Goal: Information Seeking & Learning: Learn about a topic

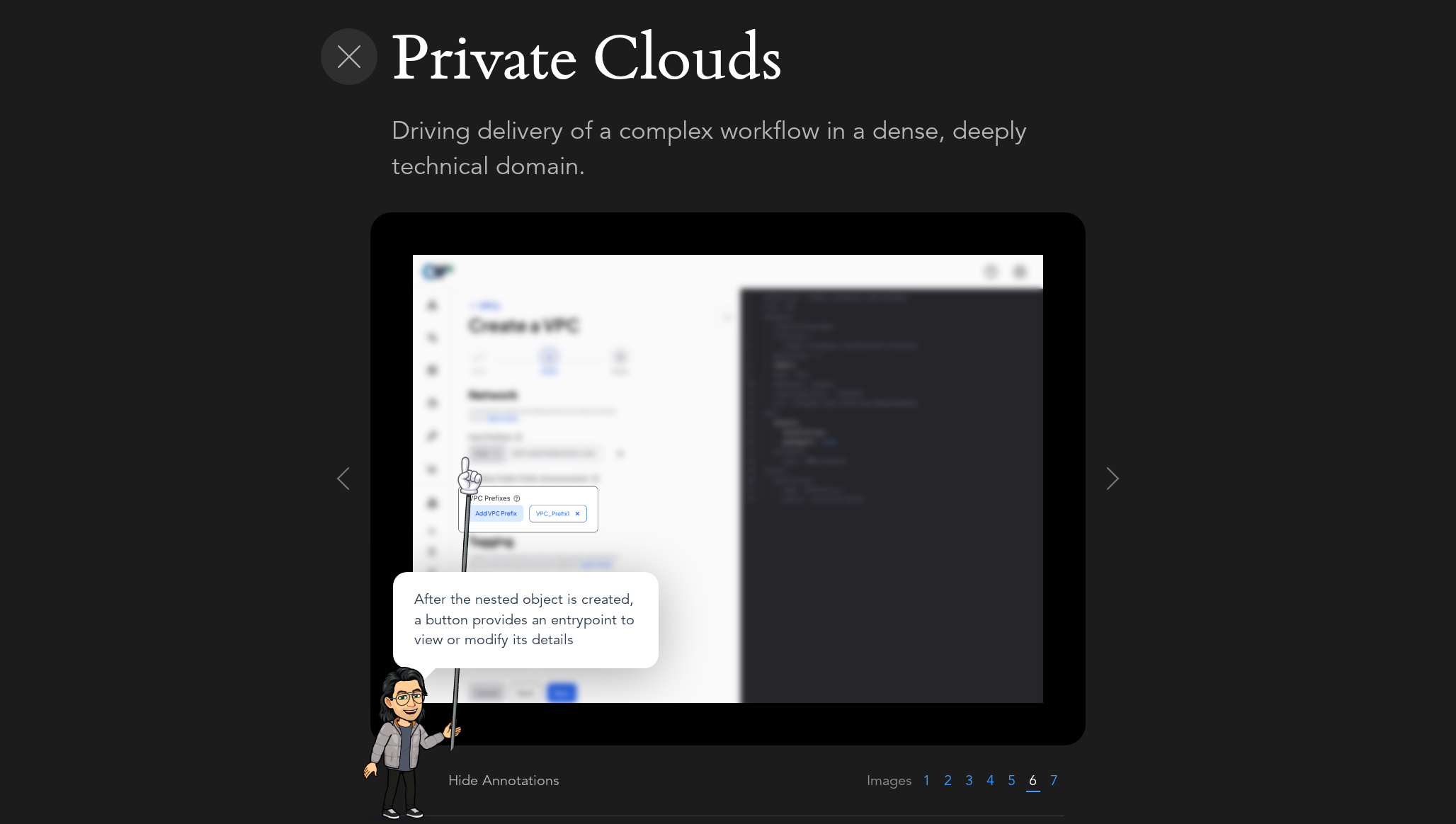
click at [345, 61] on img at bounding box center [349, 57] width 22 height 22
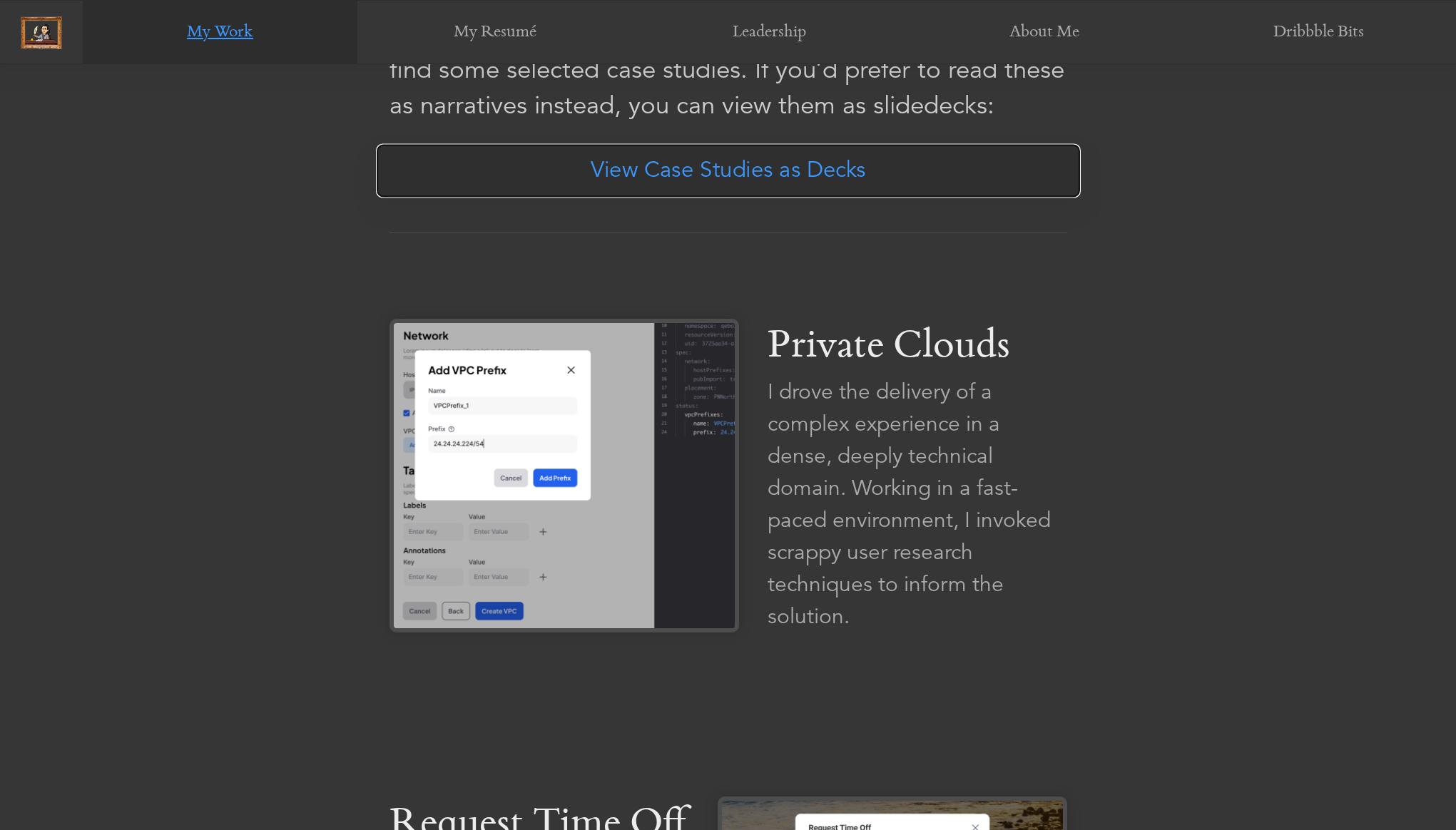
click at [738, 176] on link "View Case Studies as Decks" at bounding box center [728, 172] width 705 height 54
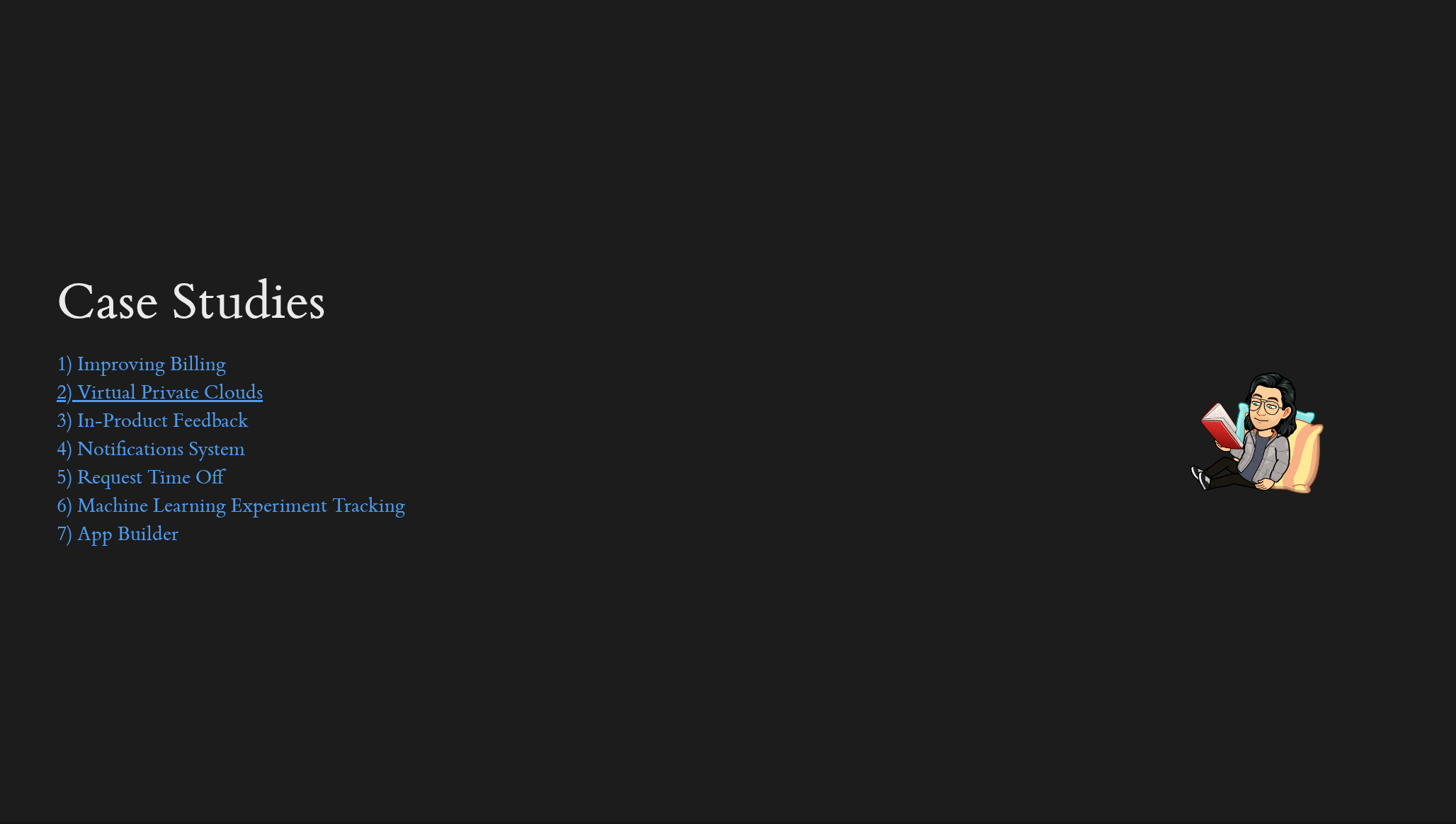
click at [184, 395] on link "2) Virtual Private Clouds" at bounding box center [159, 394] width 206 height 21
click at [179, 391] on link "2) Virtual Private Clouds" at bounding box center [159, 394] width 206 height 21
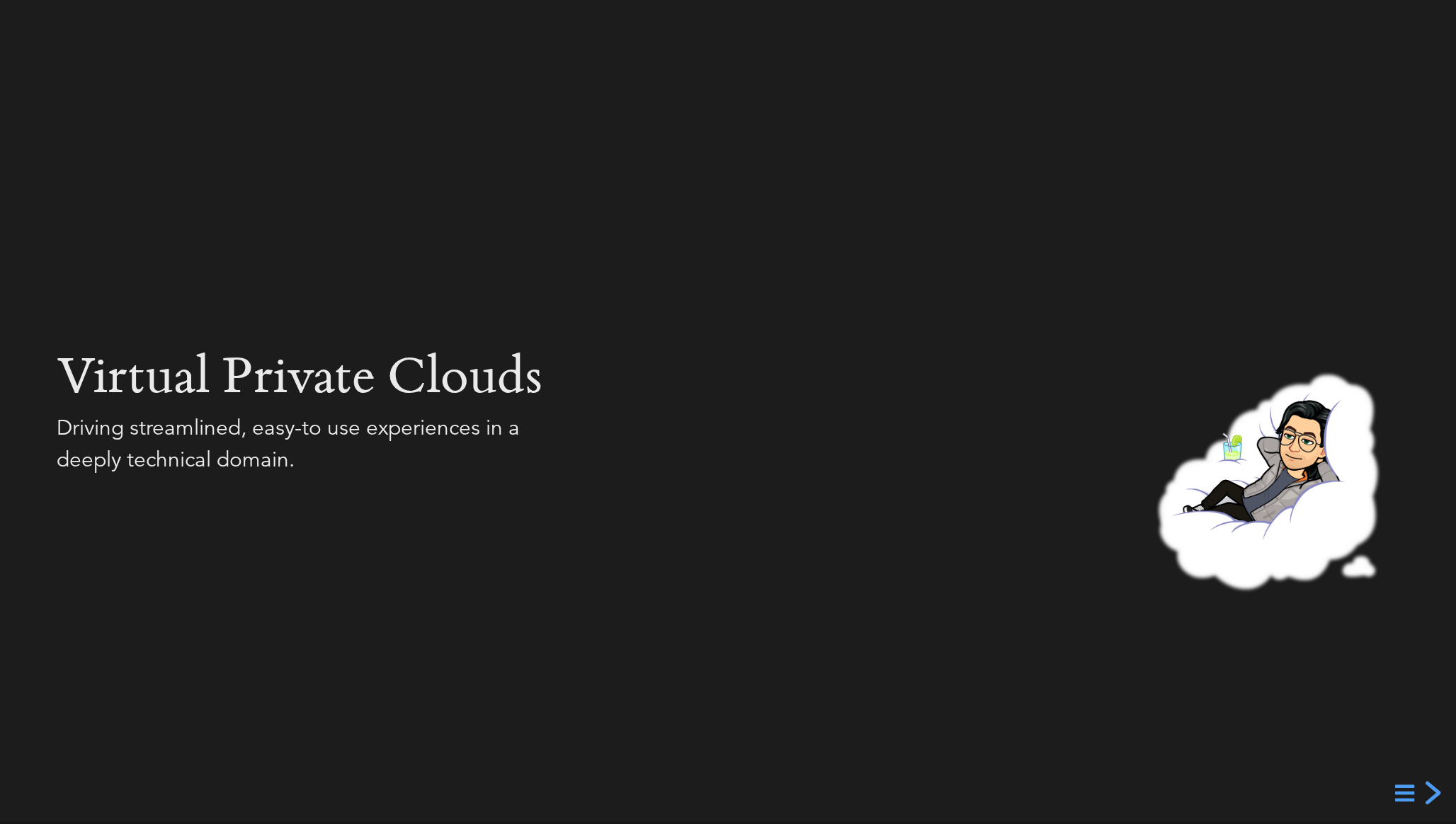
click at [1431, 792] on div "next slide" at bounding box center [1431, 792] width 25 height 25
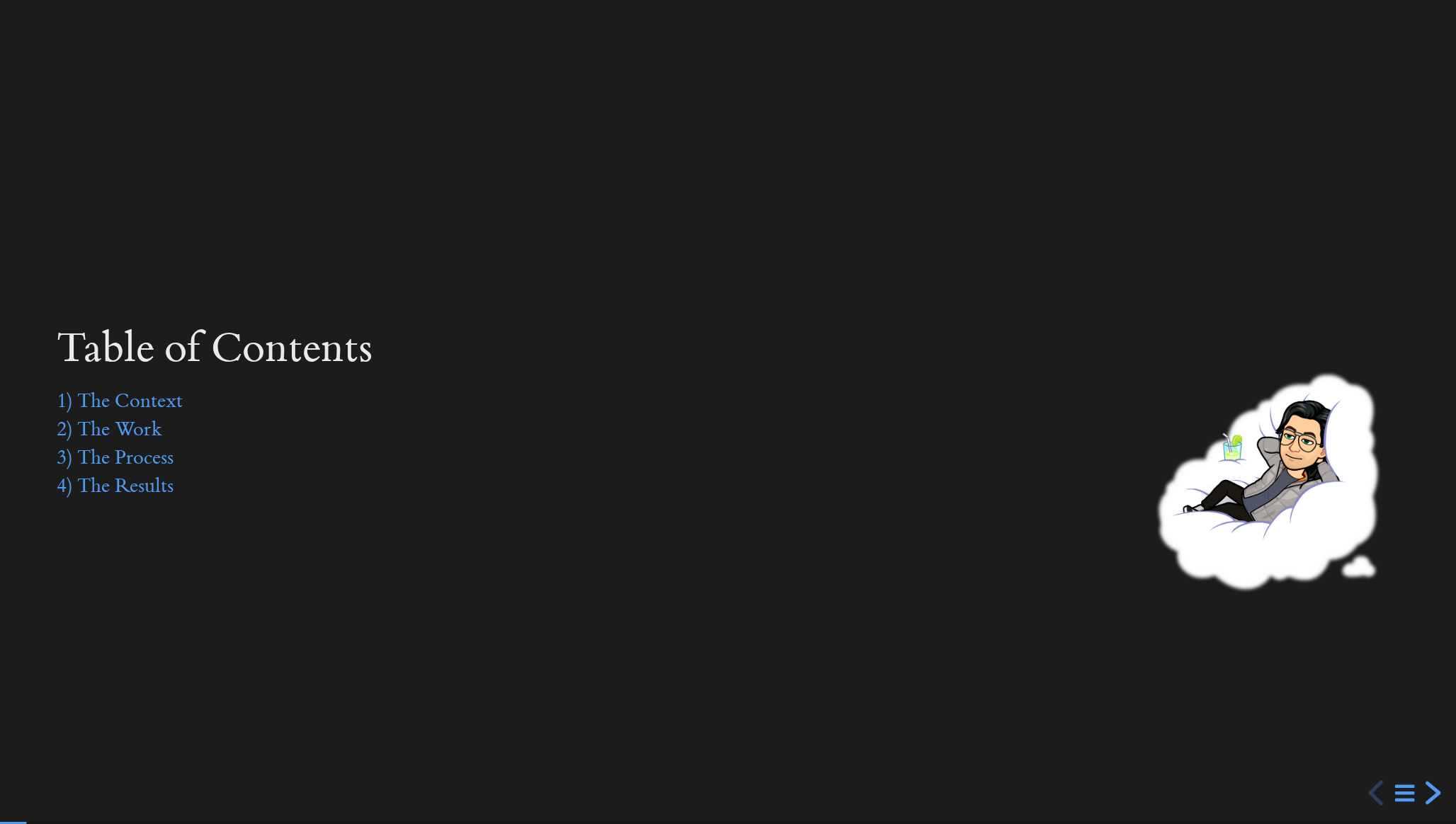
click at [1431, 792] on div "next slide" at bounding box center [1431, 792] width 25 height 25
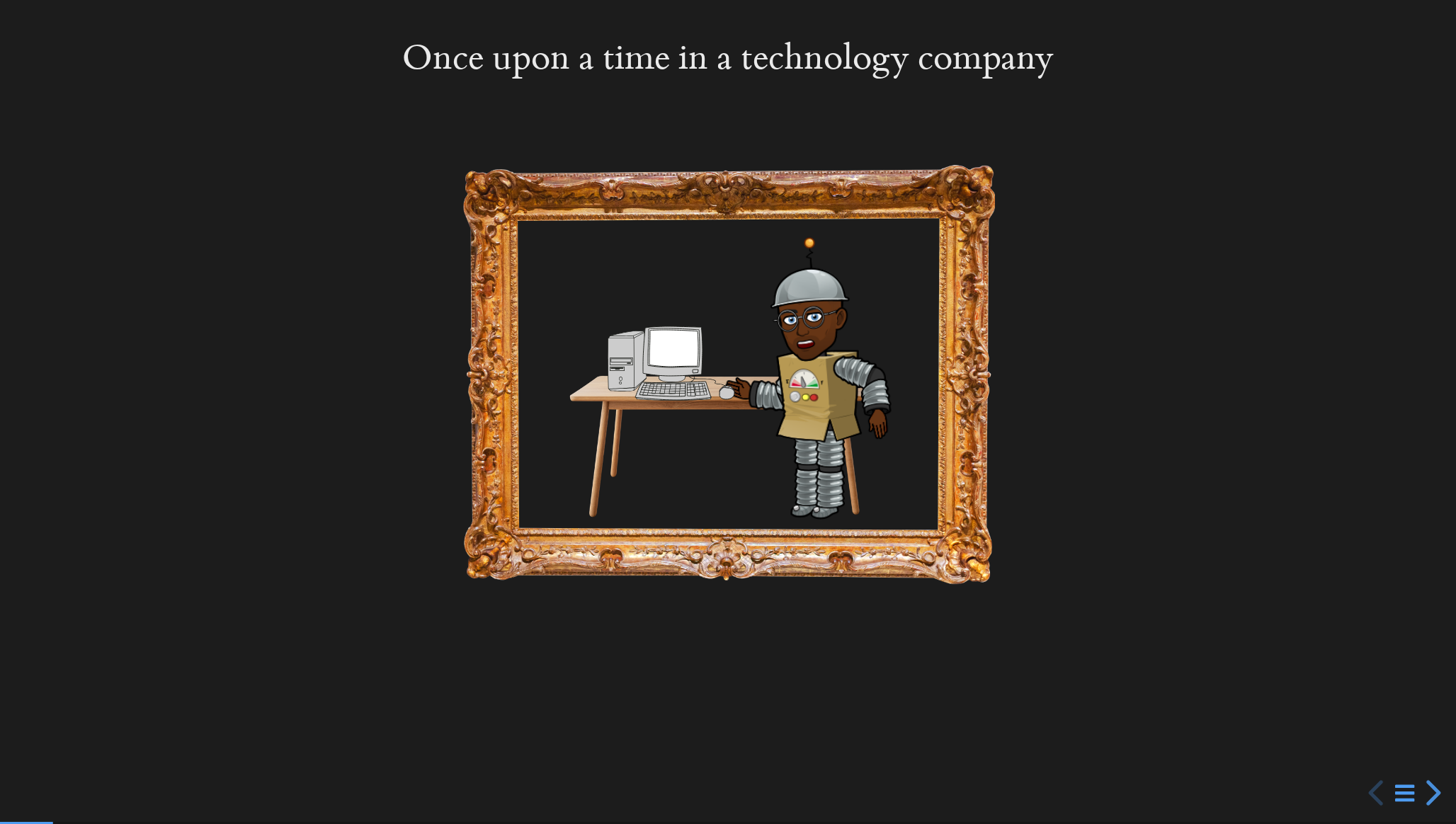
drag, startPoint x: 194, startPoint y: 107, endPoint x: 176, endPoint y: 96, distance: 21.1
click at [181, 102] on div at bounding box center [728, 412] width 1456 height 824
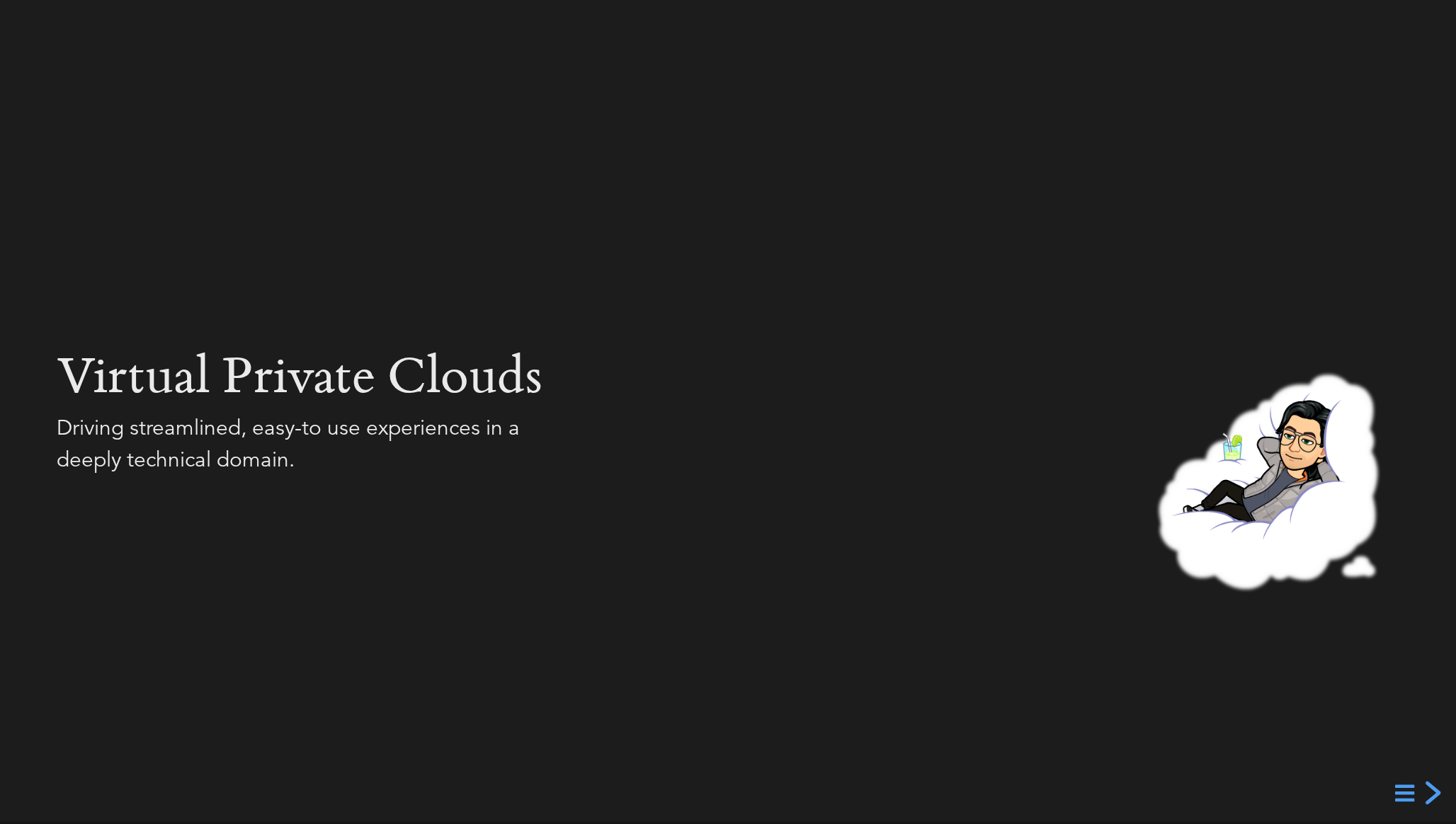
click at [1441, 795] on div "next slide" at bounding box center [1431, 792] width 25 height 25
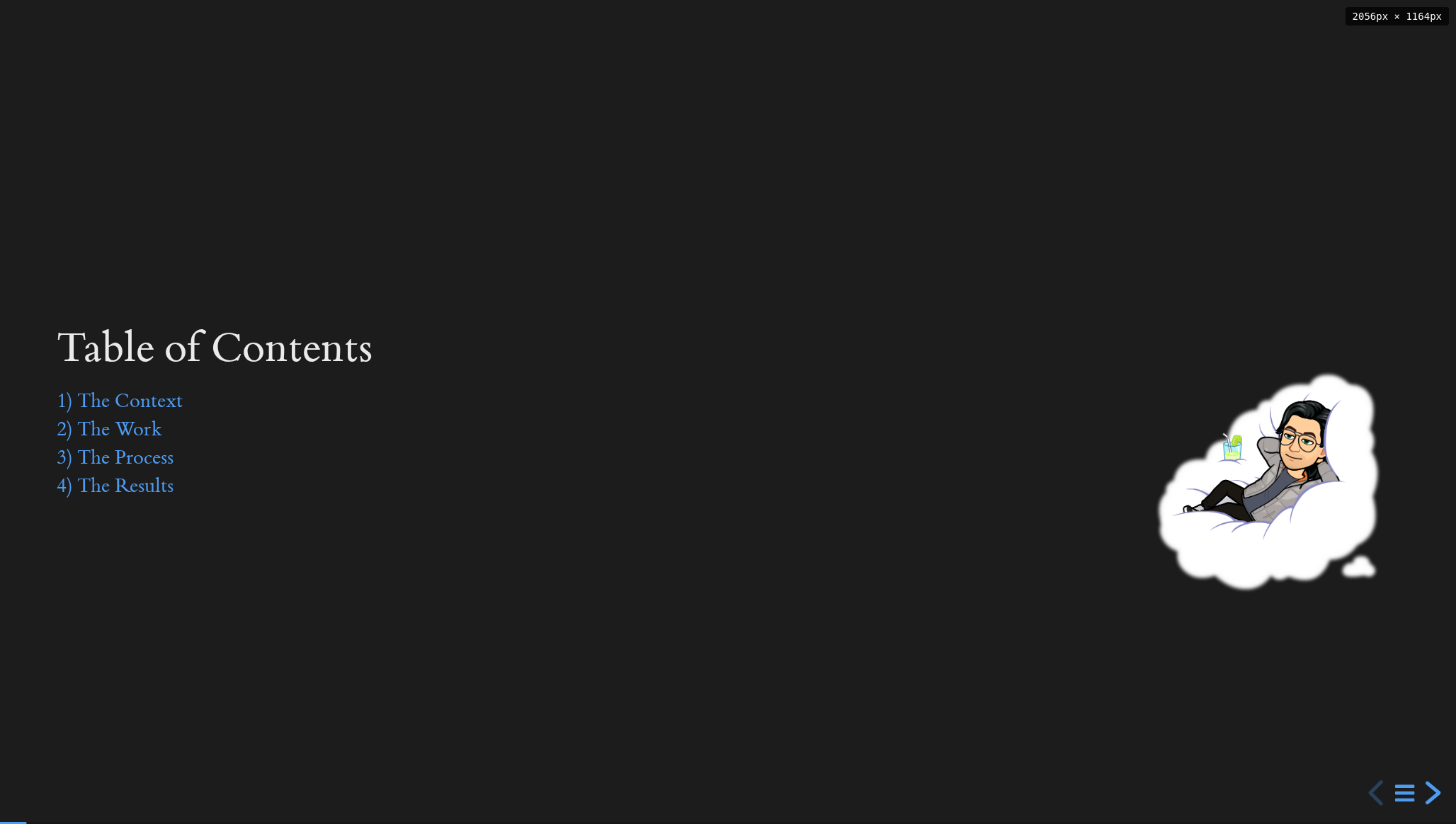
click at [1438, 794] on div "next slide" at bounding box center [1431, 792] width 25 height 25
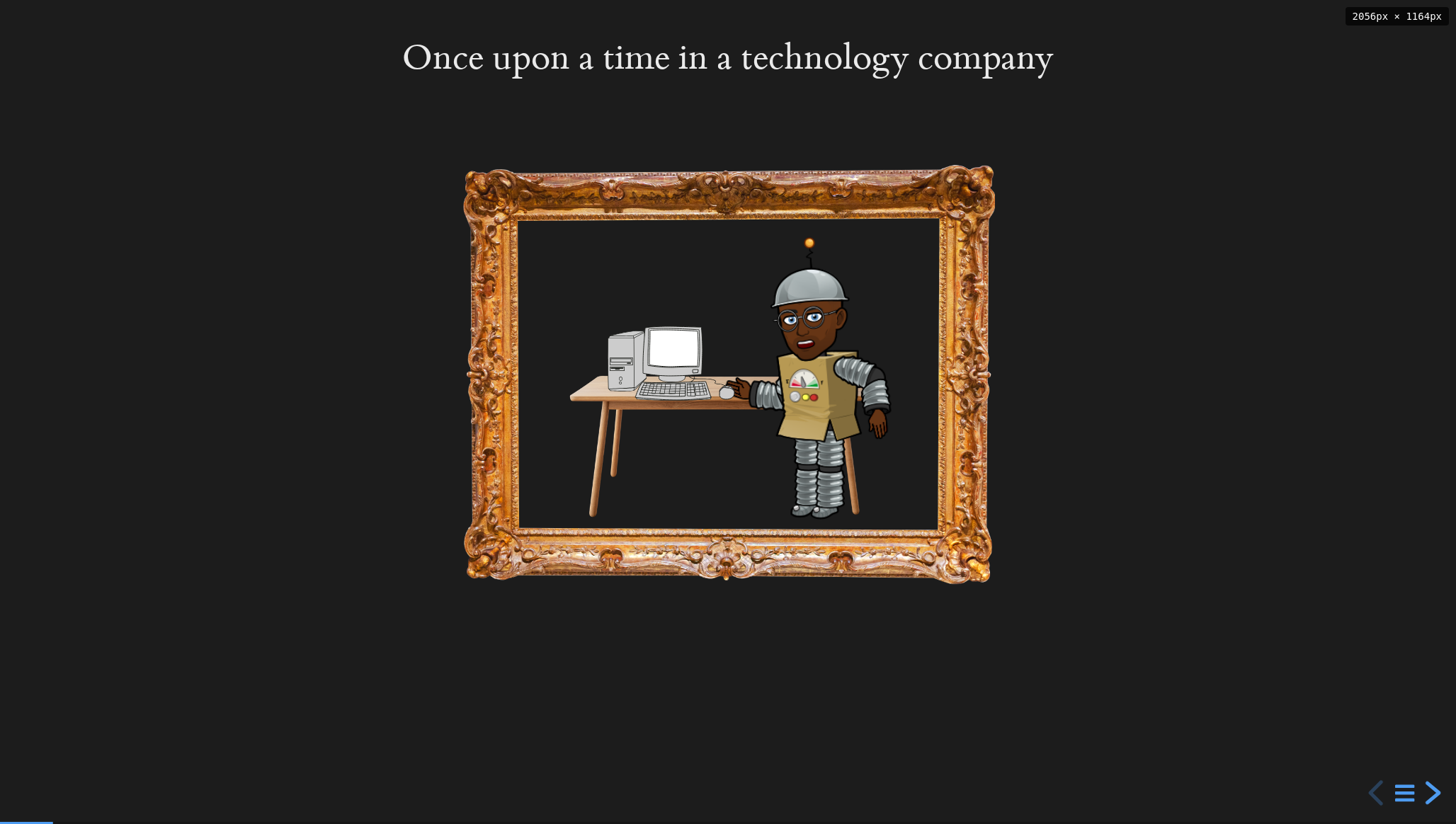
click at [1438, 794] on div "next slide" at bounding box center [1431, 792] width 25 height 25
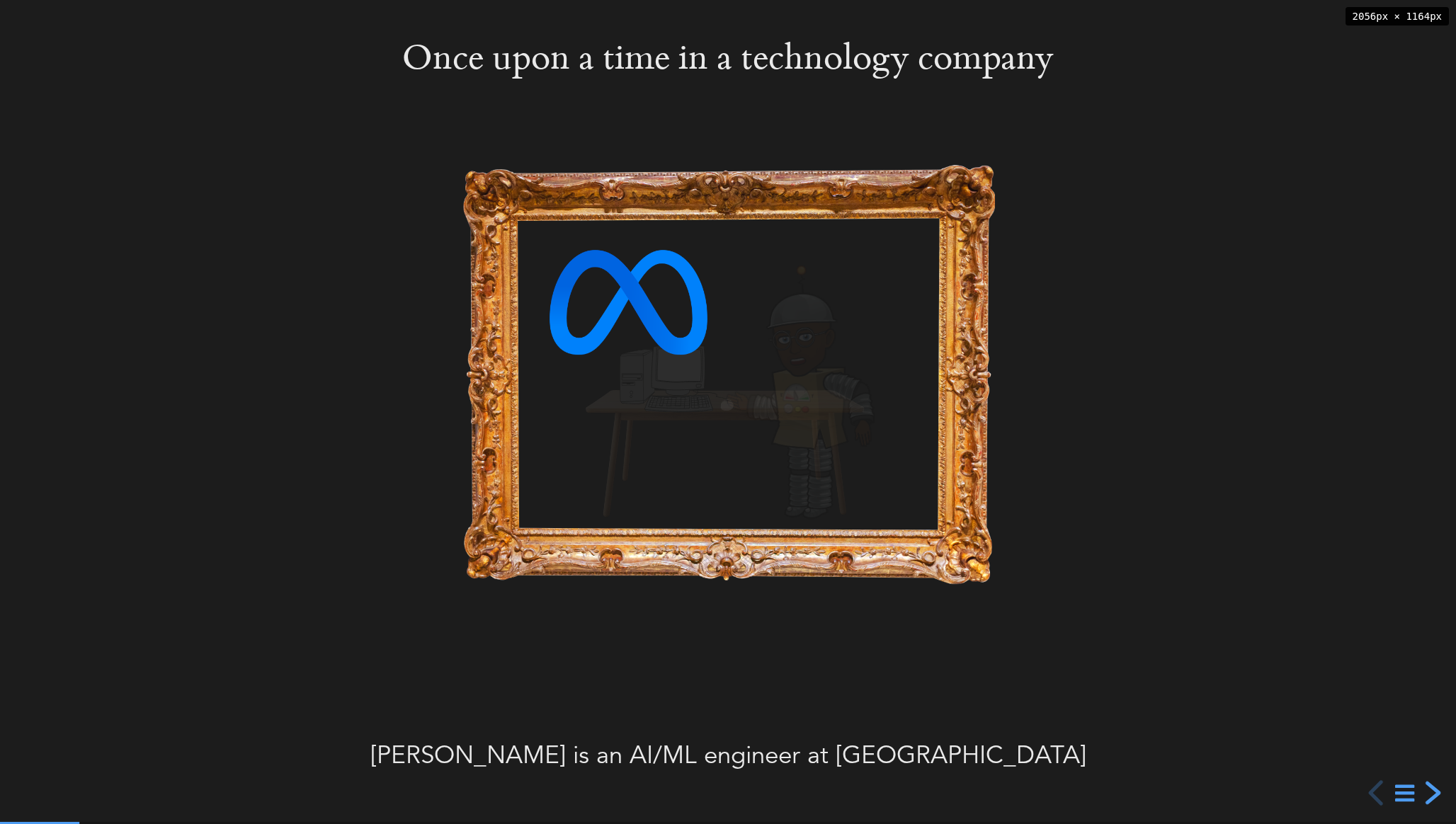
click at [1438, 793] on div "next slide" at bounding box center [1431, 792] width 25 height 25
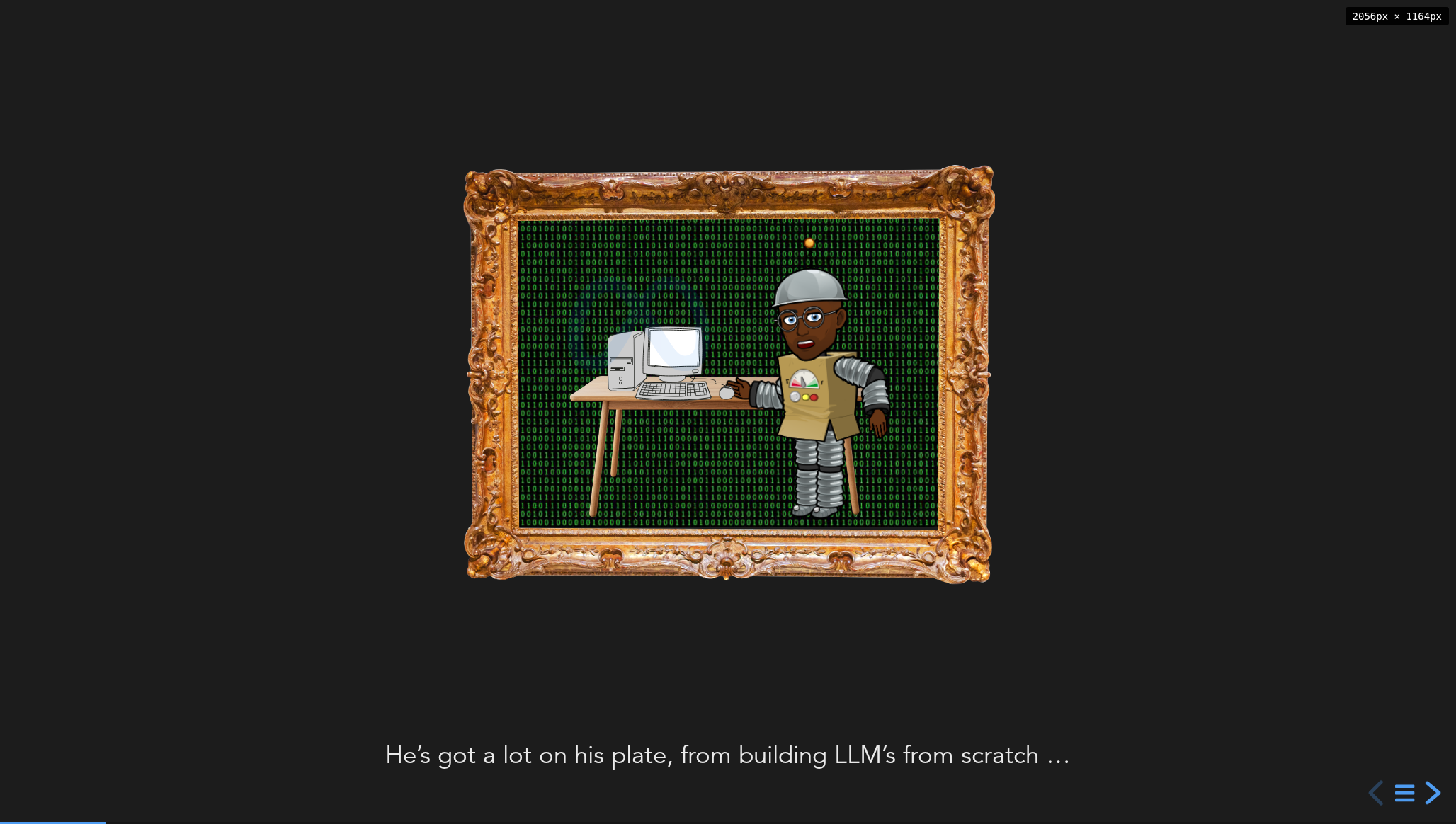
click at [1438, 793] on div "next slide" at bounding box center [1431, 792] width 25 height 25
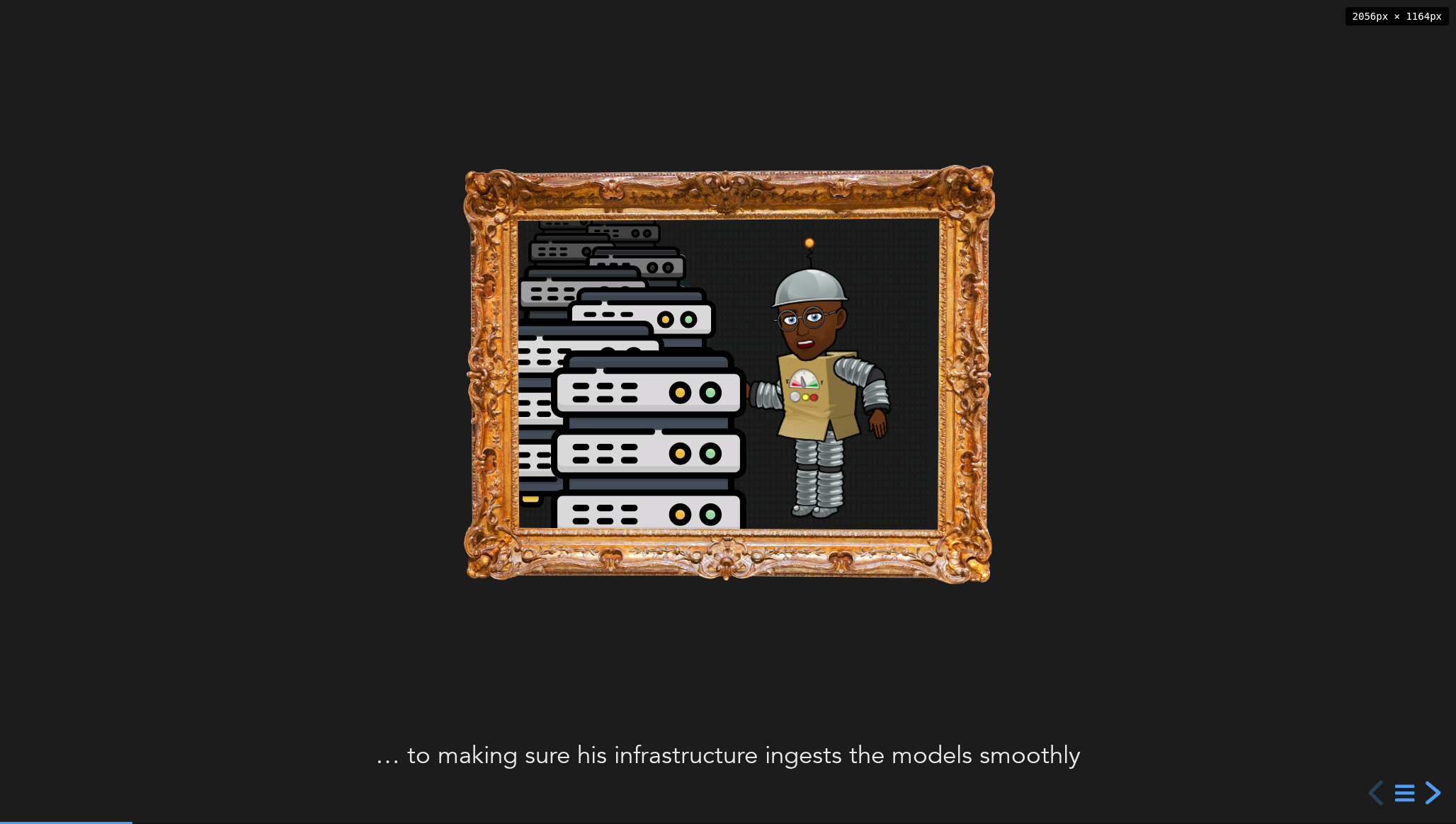
click at [1438, 793] on div "next slide" at bounding box center [1431, 792] width 25 height 25
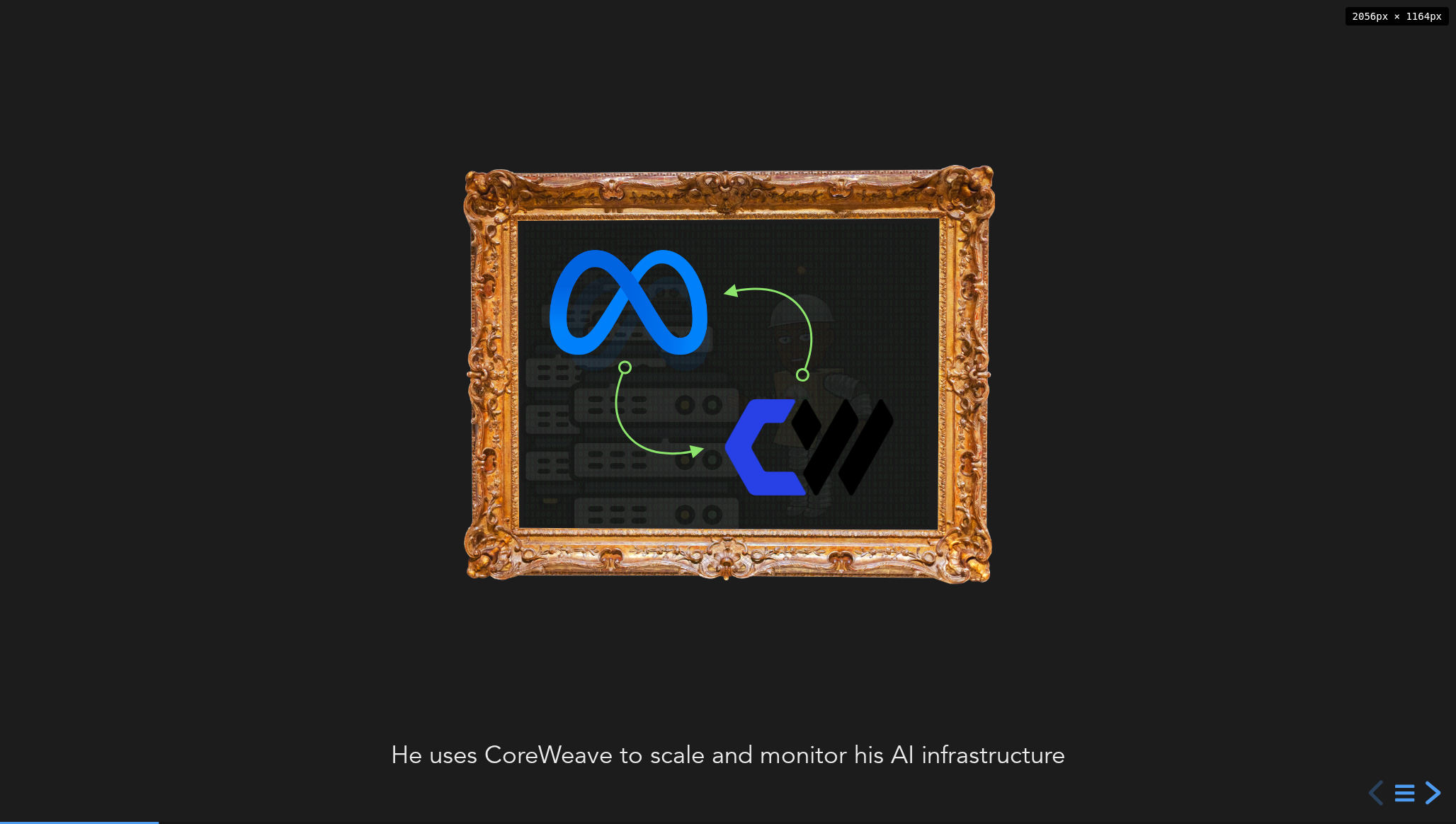
click at [1438, 793] on div "next slide" at bounding box center [1431, 792] width 25 height 25
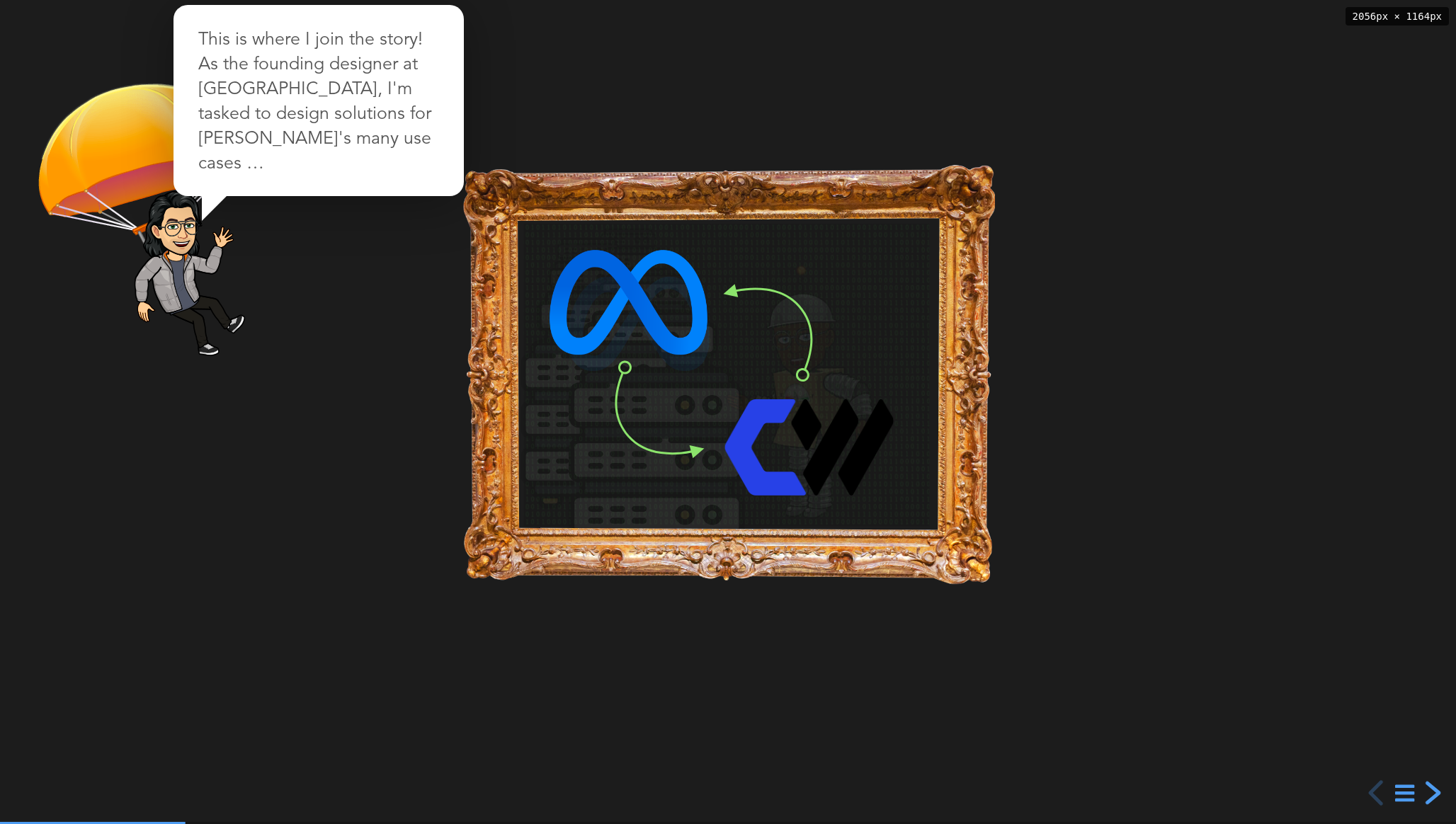
click at [1438, 793] on div "next slide" at bounding box center [1431, 792] width 25 height 25
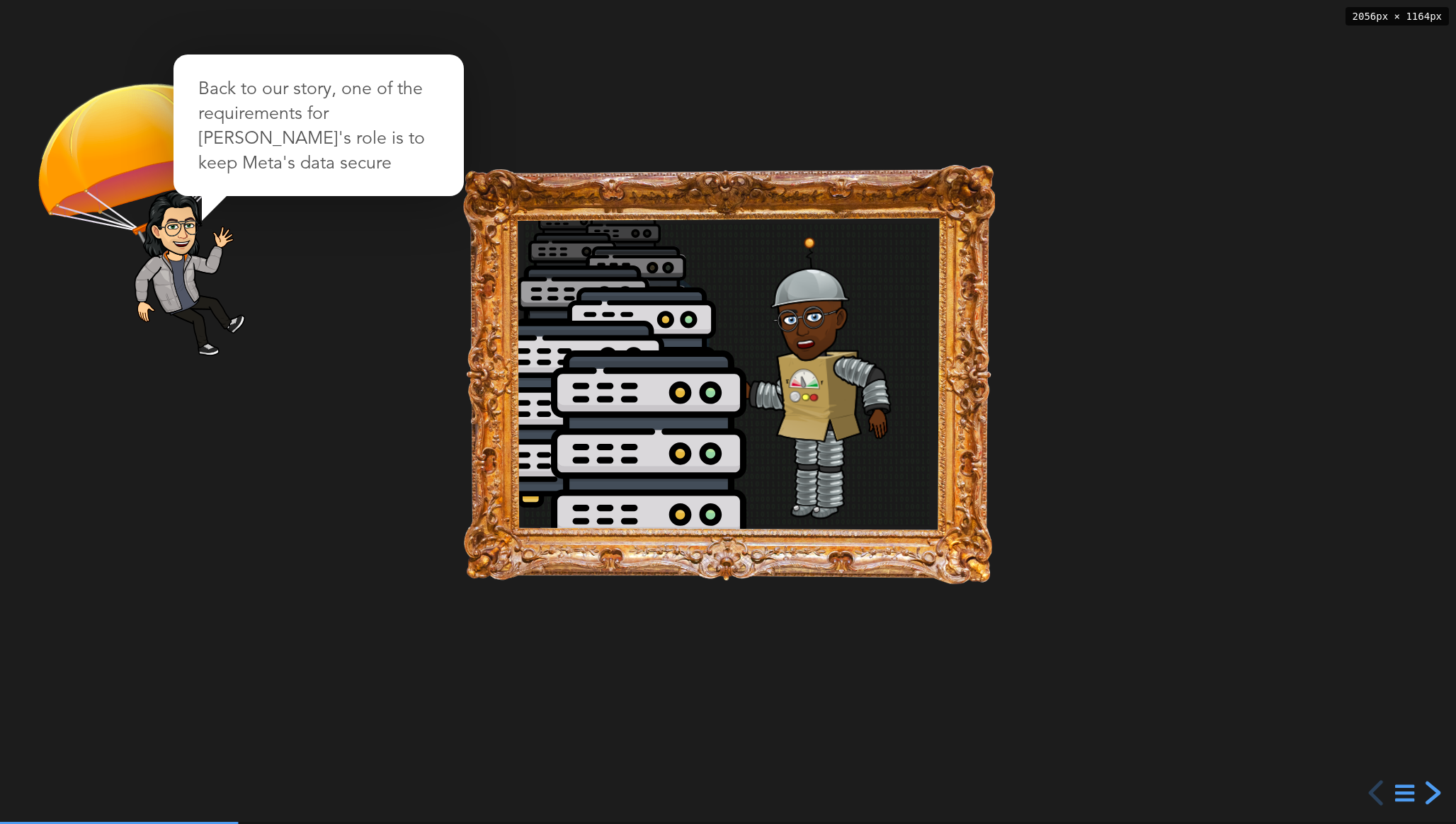
click at [1435, 794] on div "next slide" at bounding box center [1431, 792] width 25 height 25
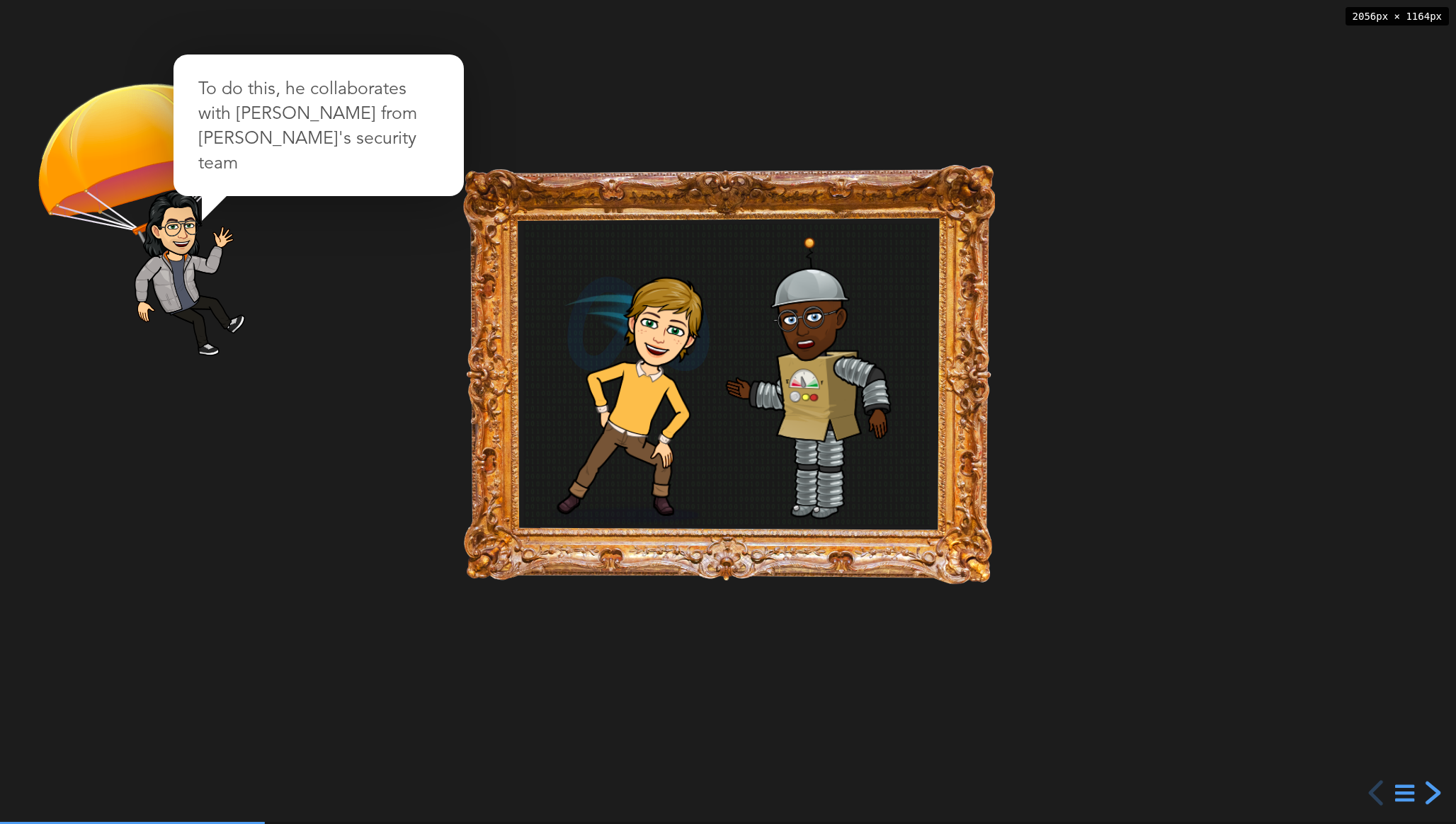
click at [1435, 794] on div "next slide" at bounding box center [1431, 792] width 25 height 25
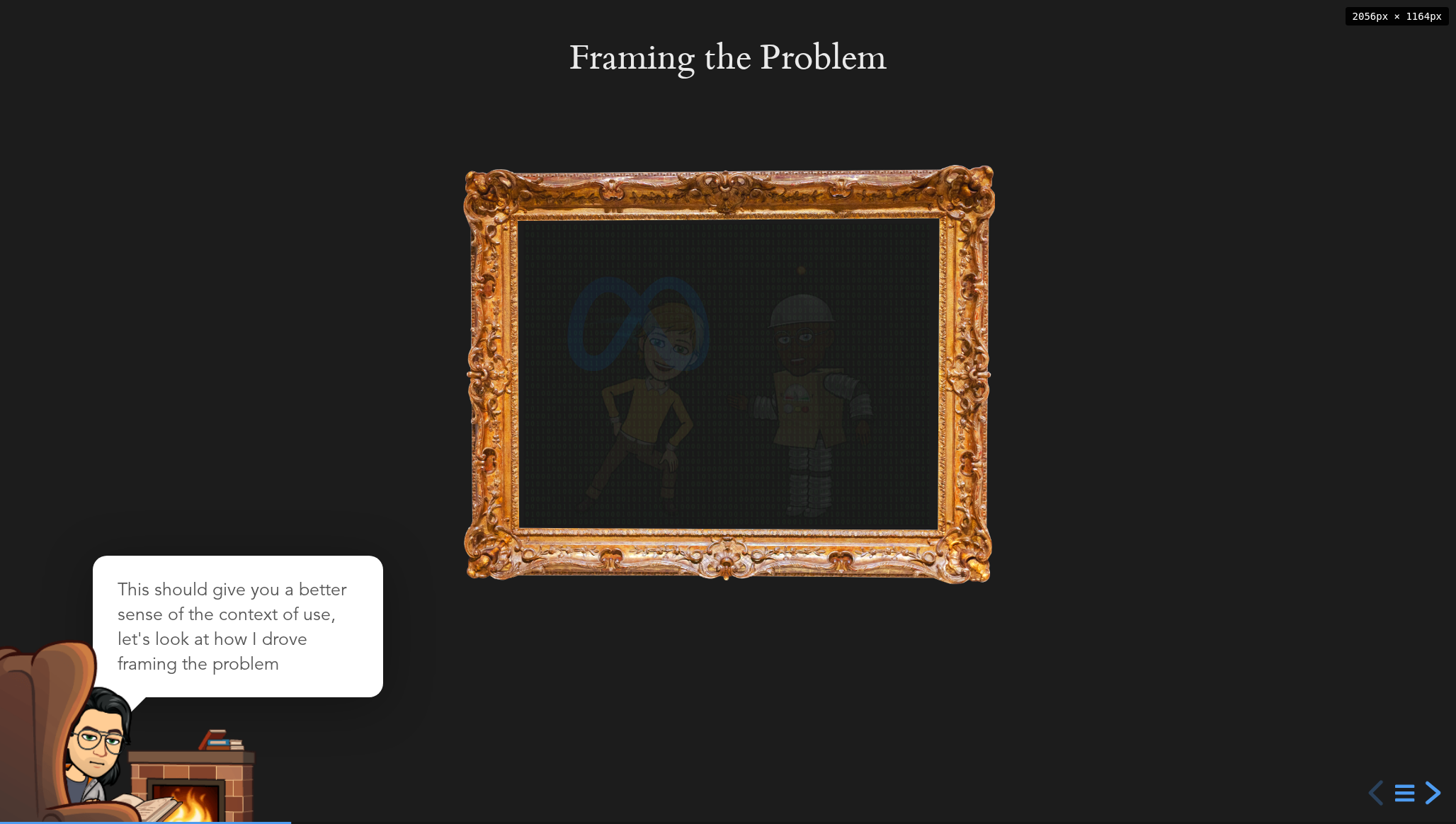
click at [1435, 795] on div "next slide" at bounding box center [1431, 792] width 25 height 25
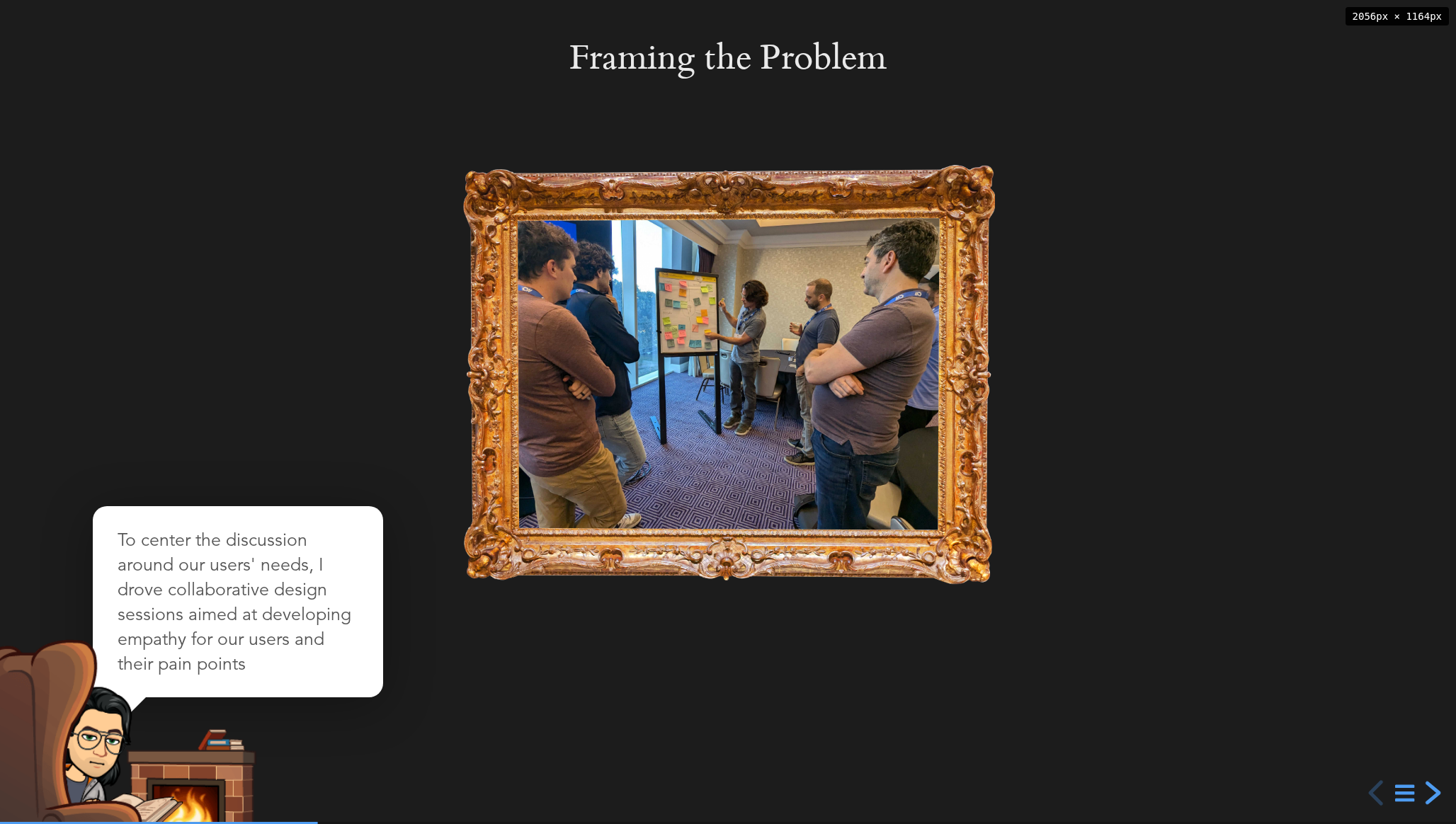
click at [1435, 795] on div "next slide" at bounding box center [1431, 792] width 25 height 25
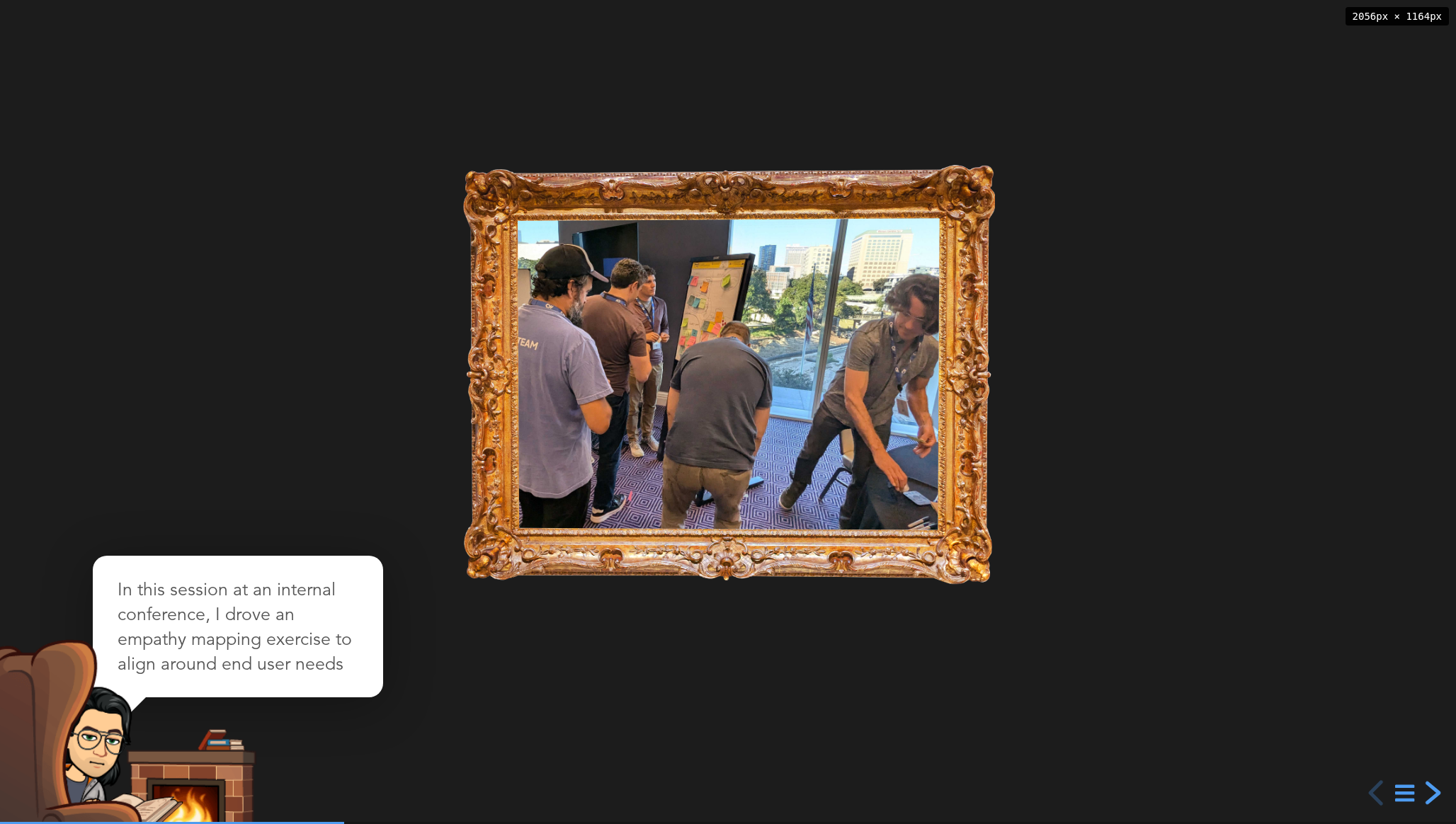
click at [1435, 794] on div "next slide" at bounding box center [1431, 792] width 25 height 25
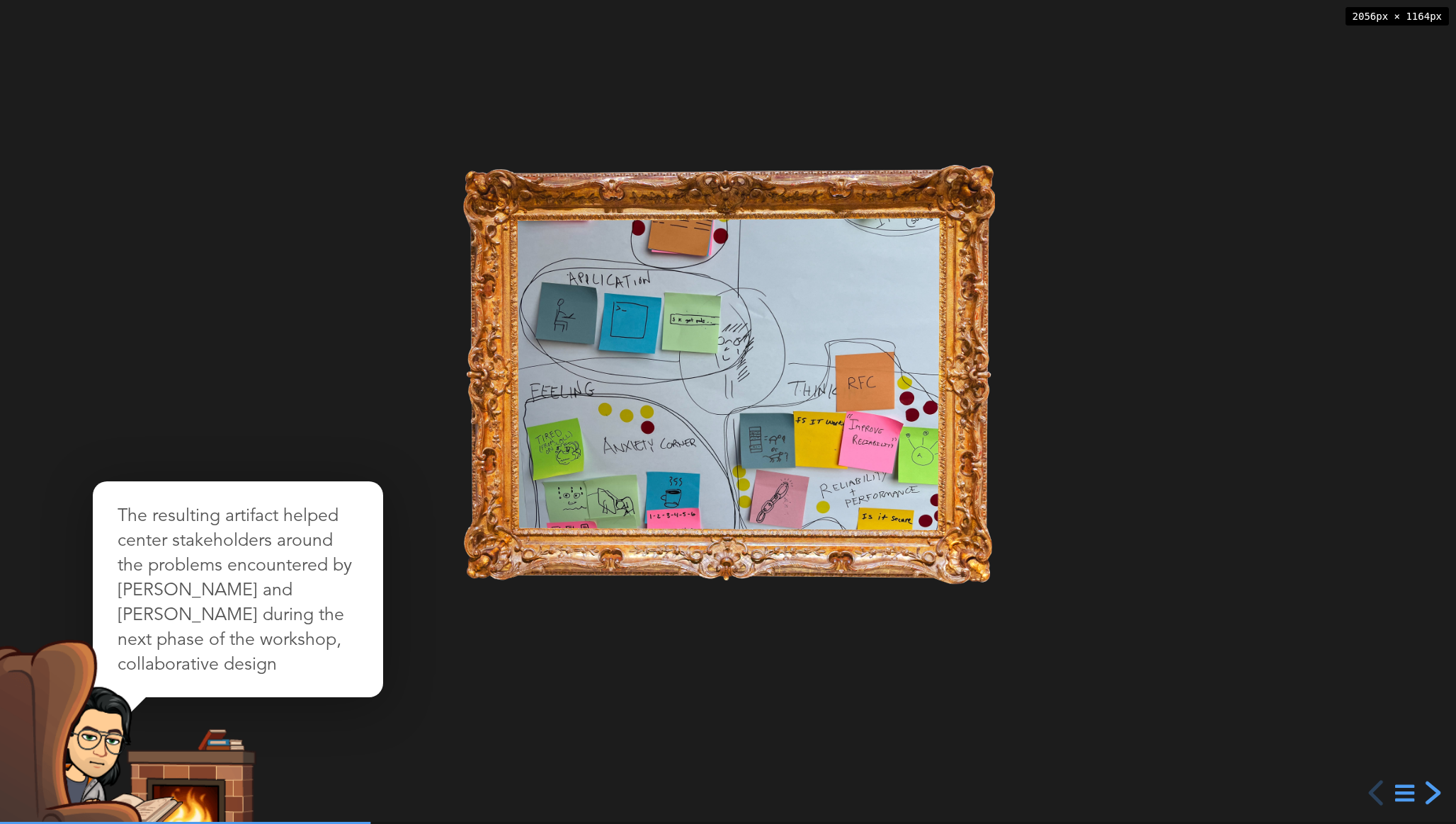
click at [1435, 794] on div "next slide" at bounding box center [1431, 792] width 25 height 25
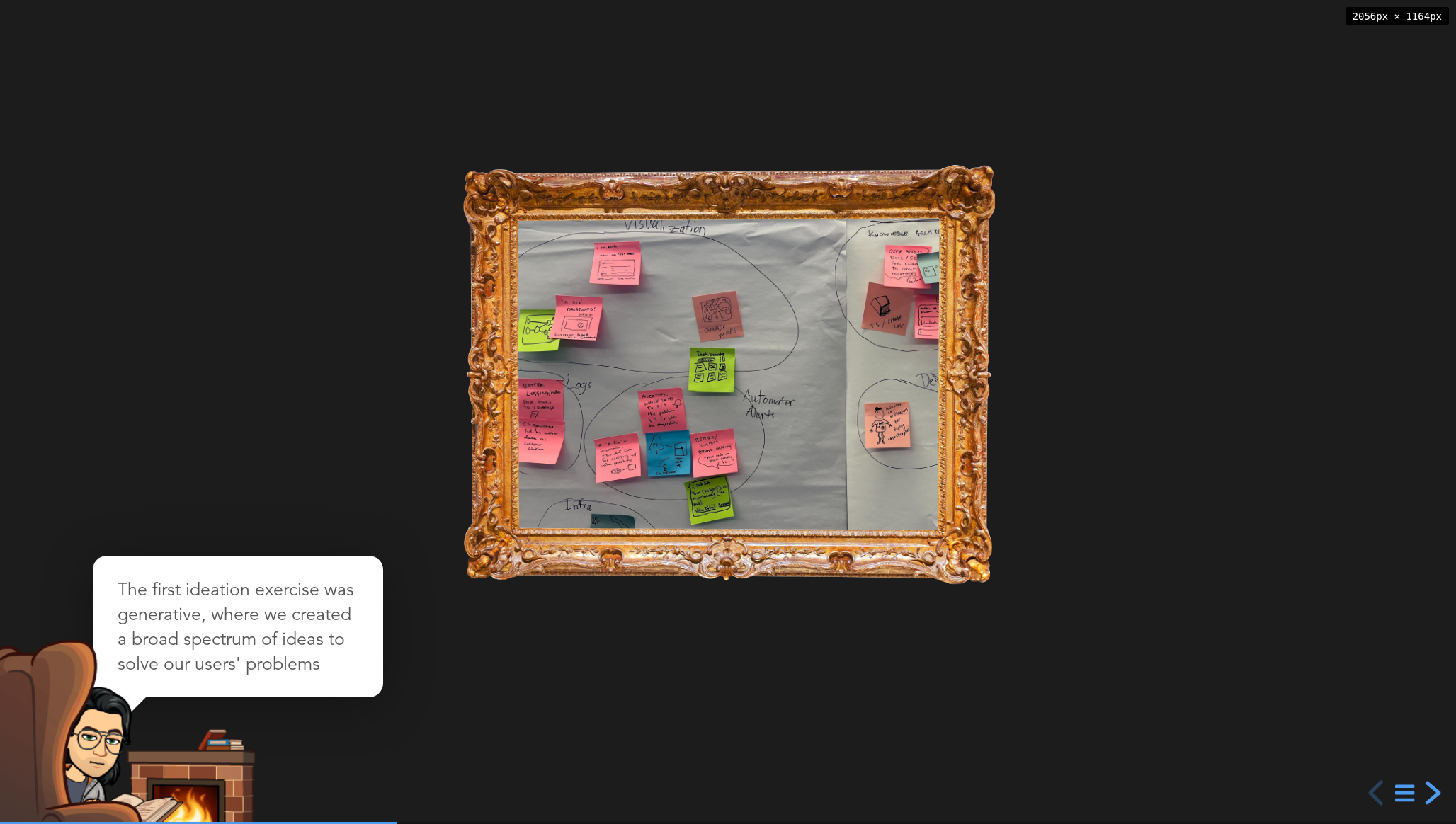
click at [1435, 794] on div "next slide" at bounding box center [1431, 792] width 25 height 25
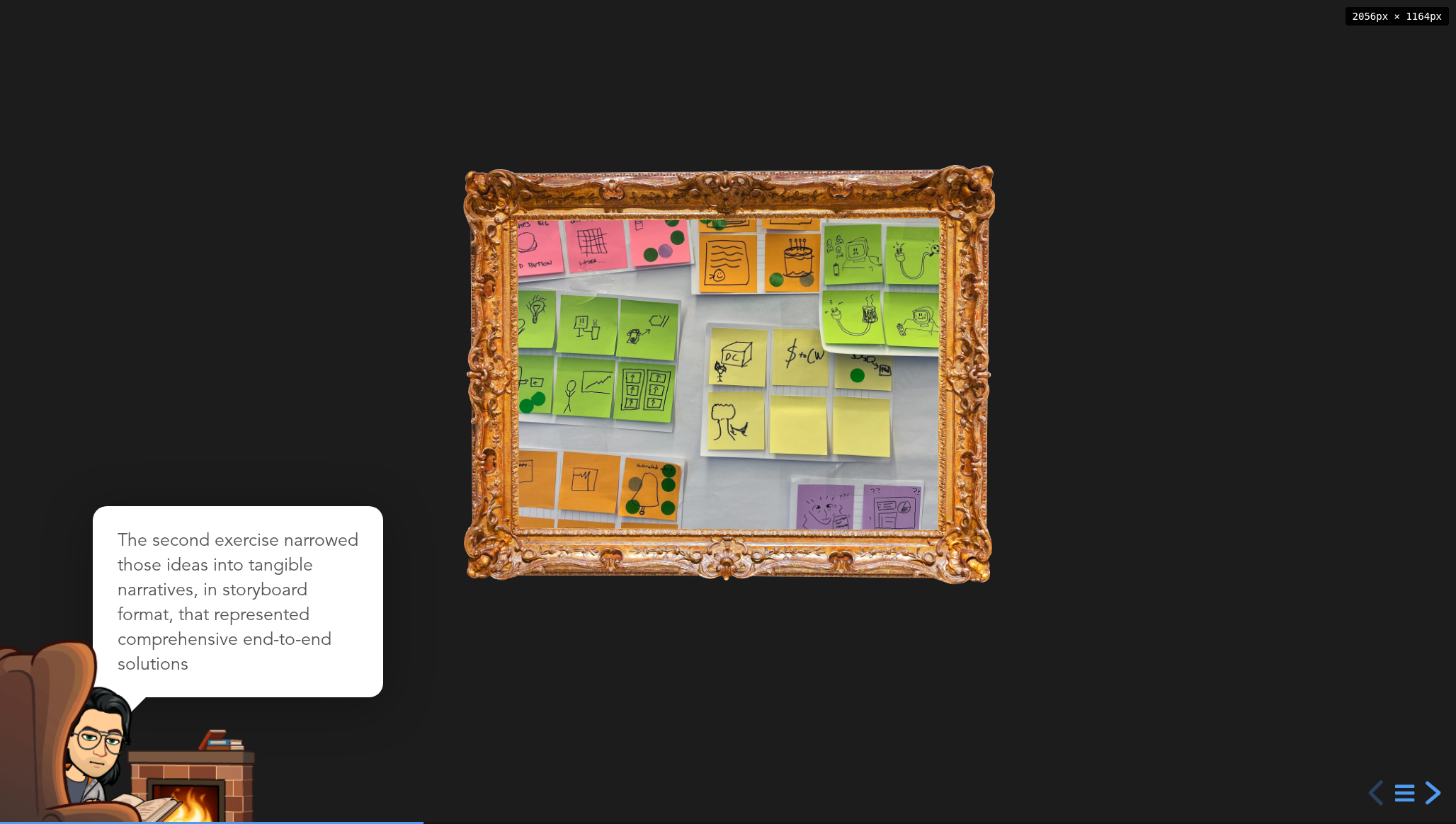
click at [1435, 794] on div "next slide" at bounding box center [1431, 792] width 25 height 25
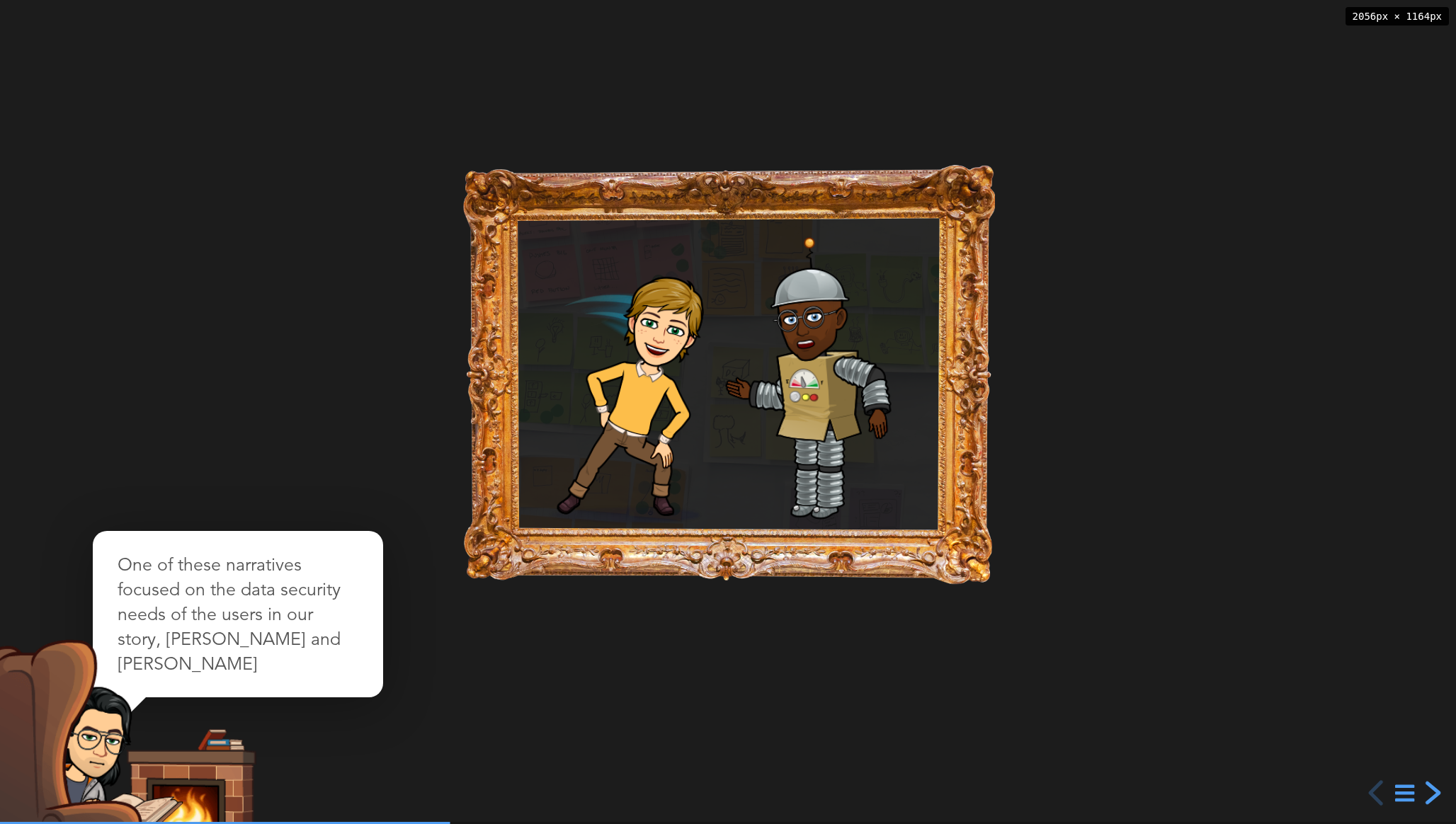
click at [1435, 794] on div "next slide" at bounding box center [1431, 792] width 25 height 25
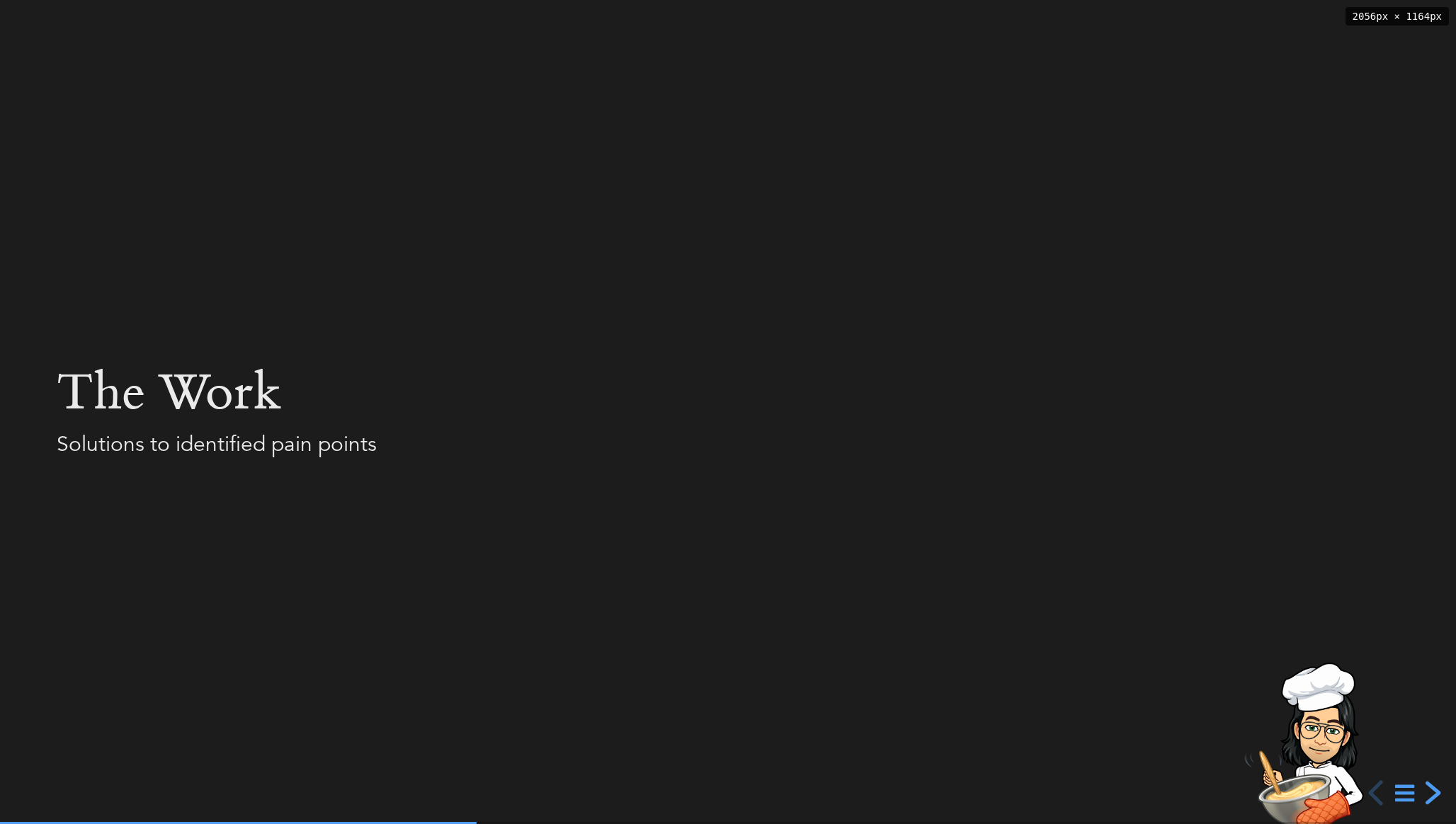
click at [1435, 794] on div "next slide" at bounding box center [1431, 792] width 25 height 25
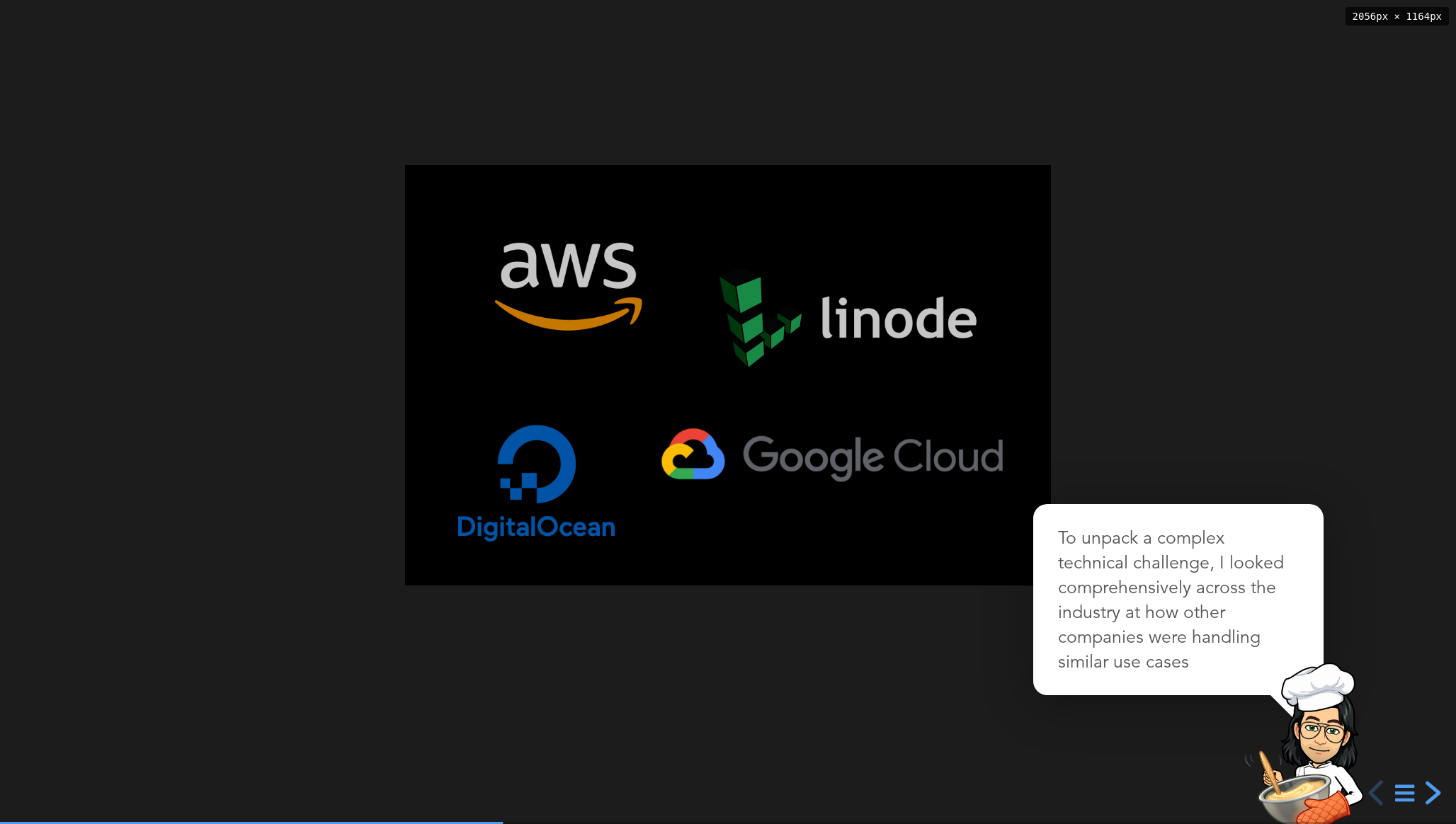
click at [1435, 794] on div "next slide" at bounding box center [1431, 792] width 25 height 25
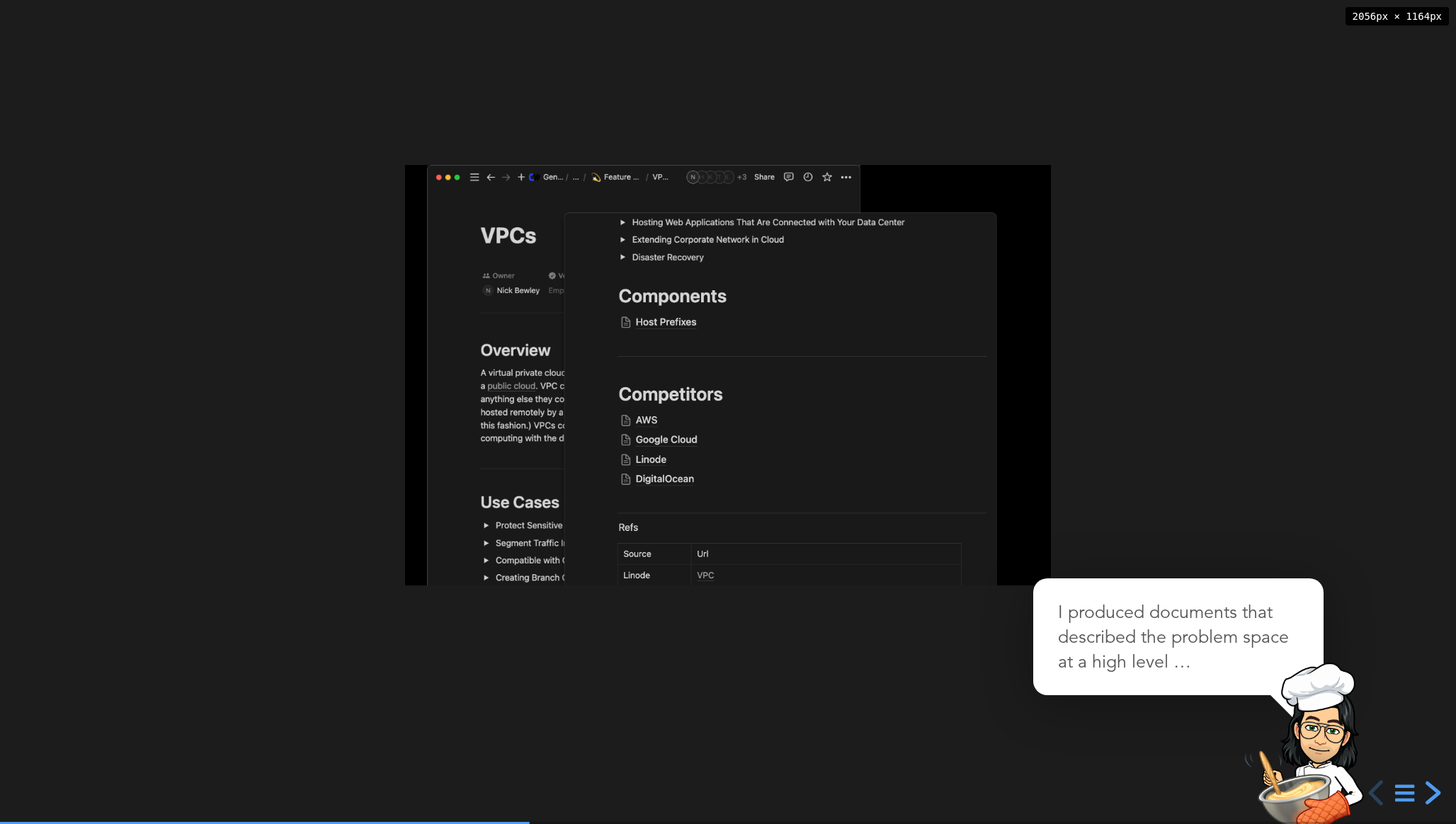
click at [1436, 797] on div "next slide" at bounding box center [1431, 792] width 25 height 25
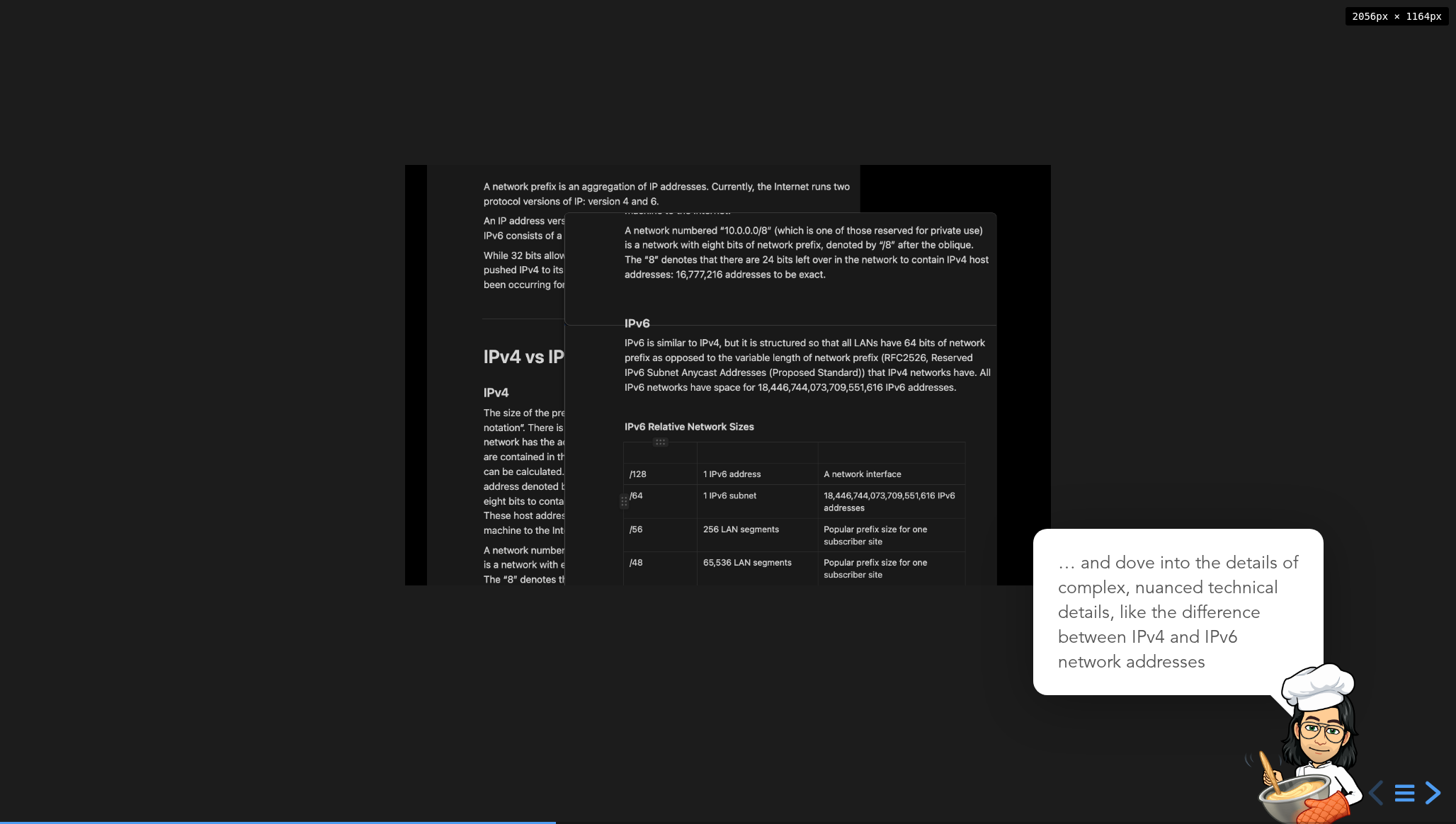
click at [1436, 797] on div "next slide" at bounding box center [1431, 792] width 25 height 25
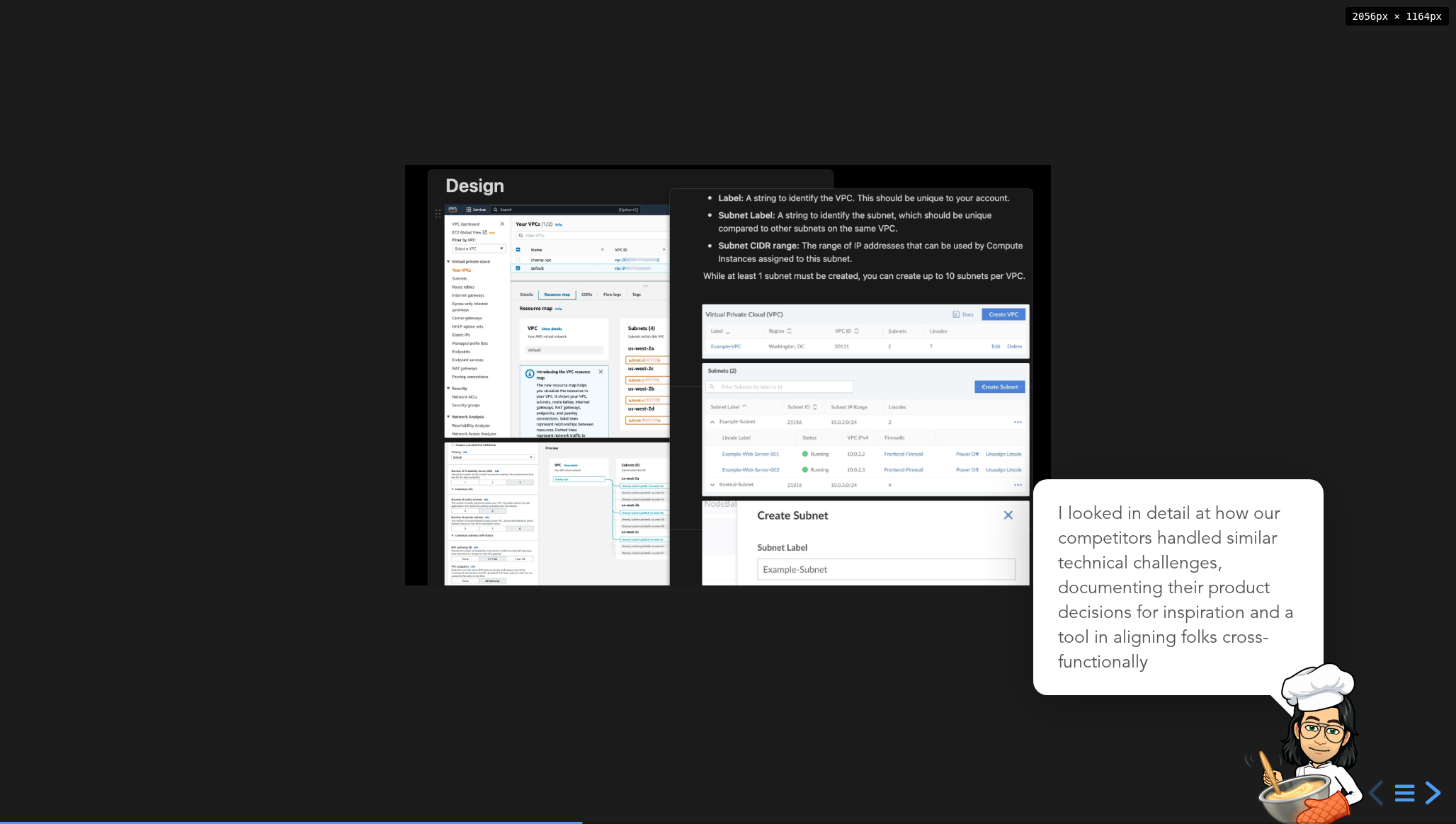
click at [1436, 797] on div "next slide" at bounding box center [1431, 792] width 25 height 25
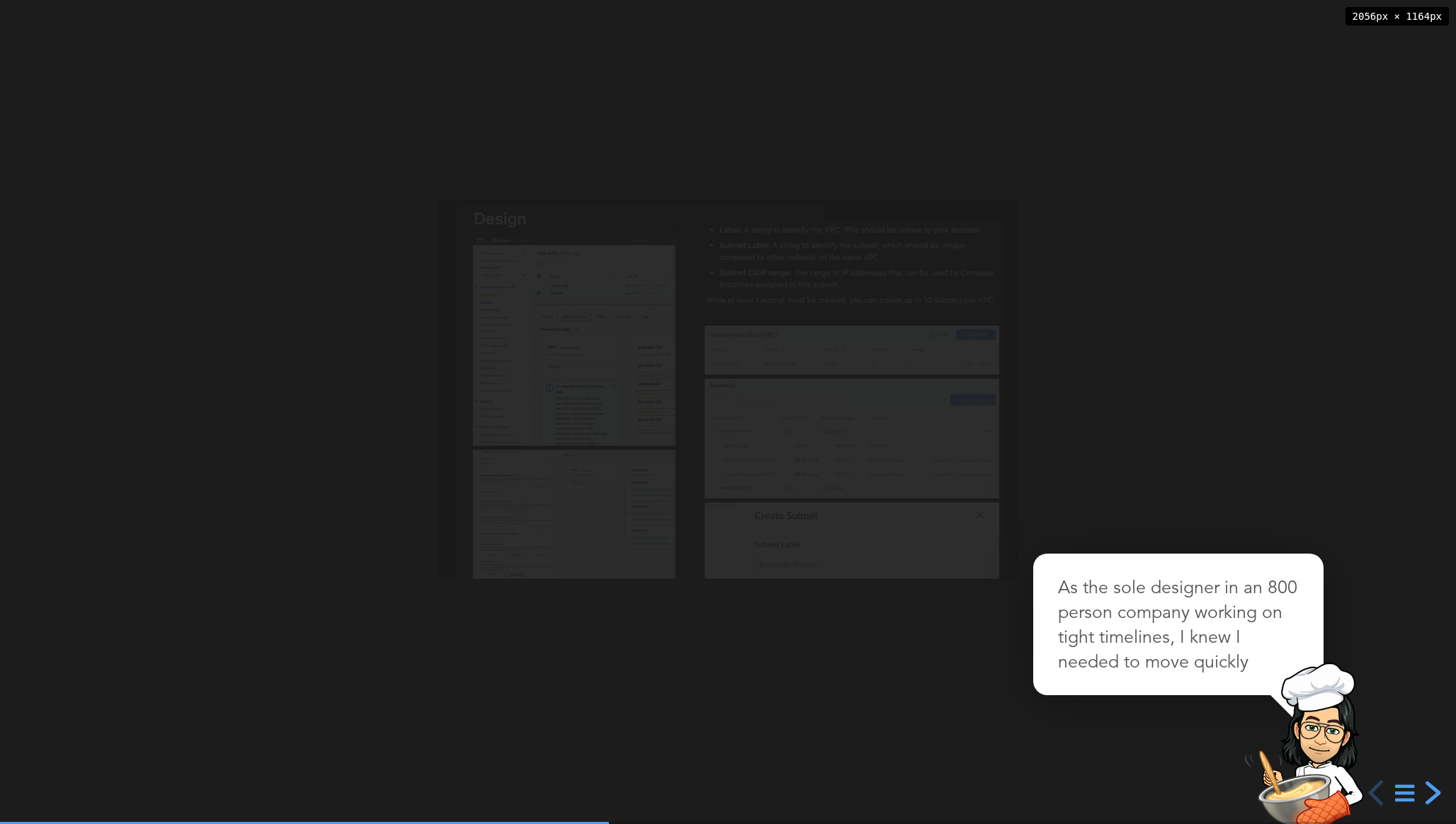
click at [1436, 797] on div "next slide" at bounding box center [1431, 792] width 25 height 25
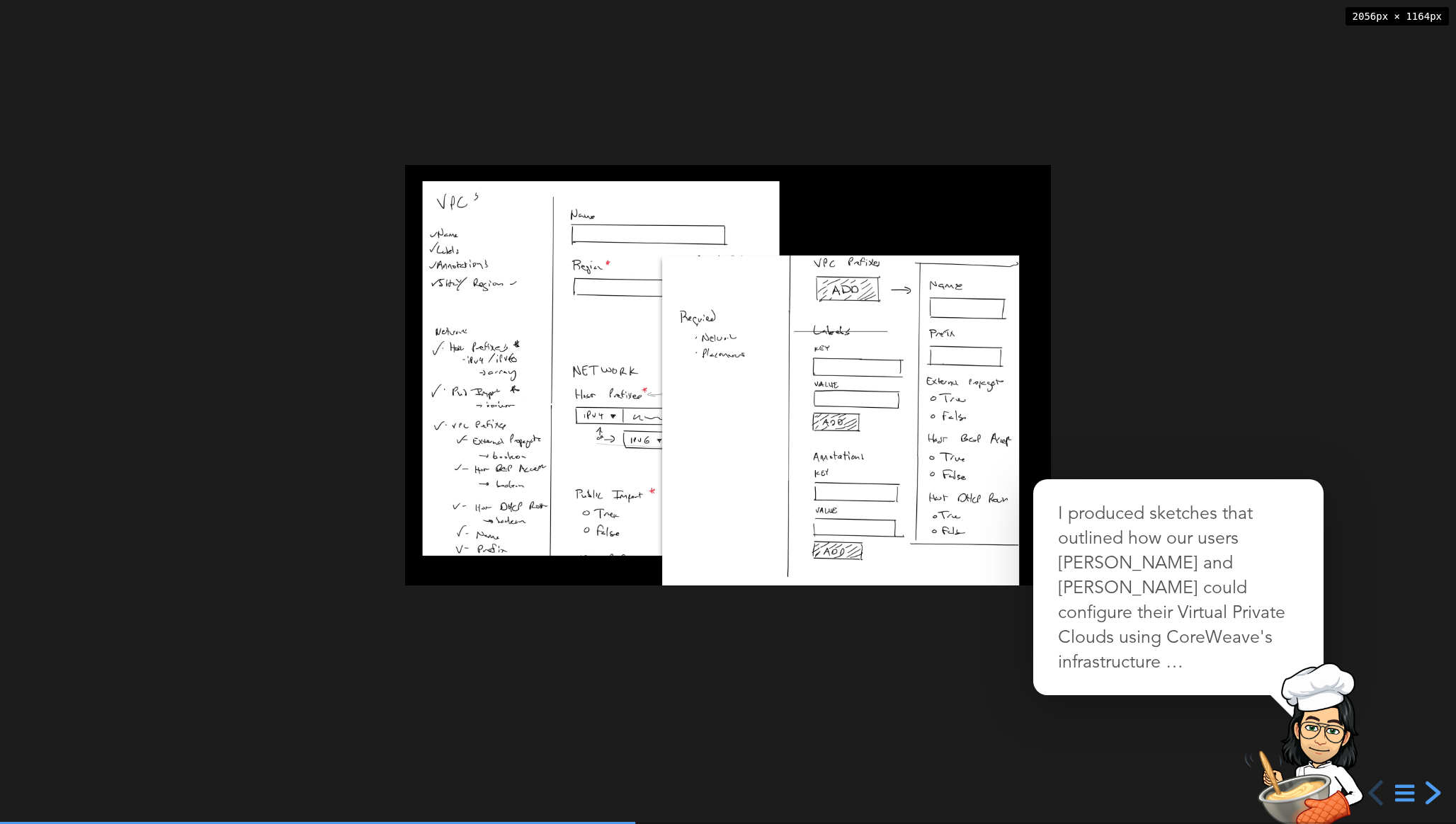
click at [1436, 797] on div "next slide" at bounding box center [1431, 792] width 25 height 25
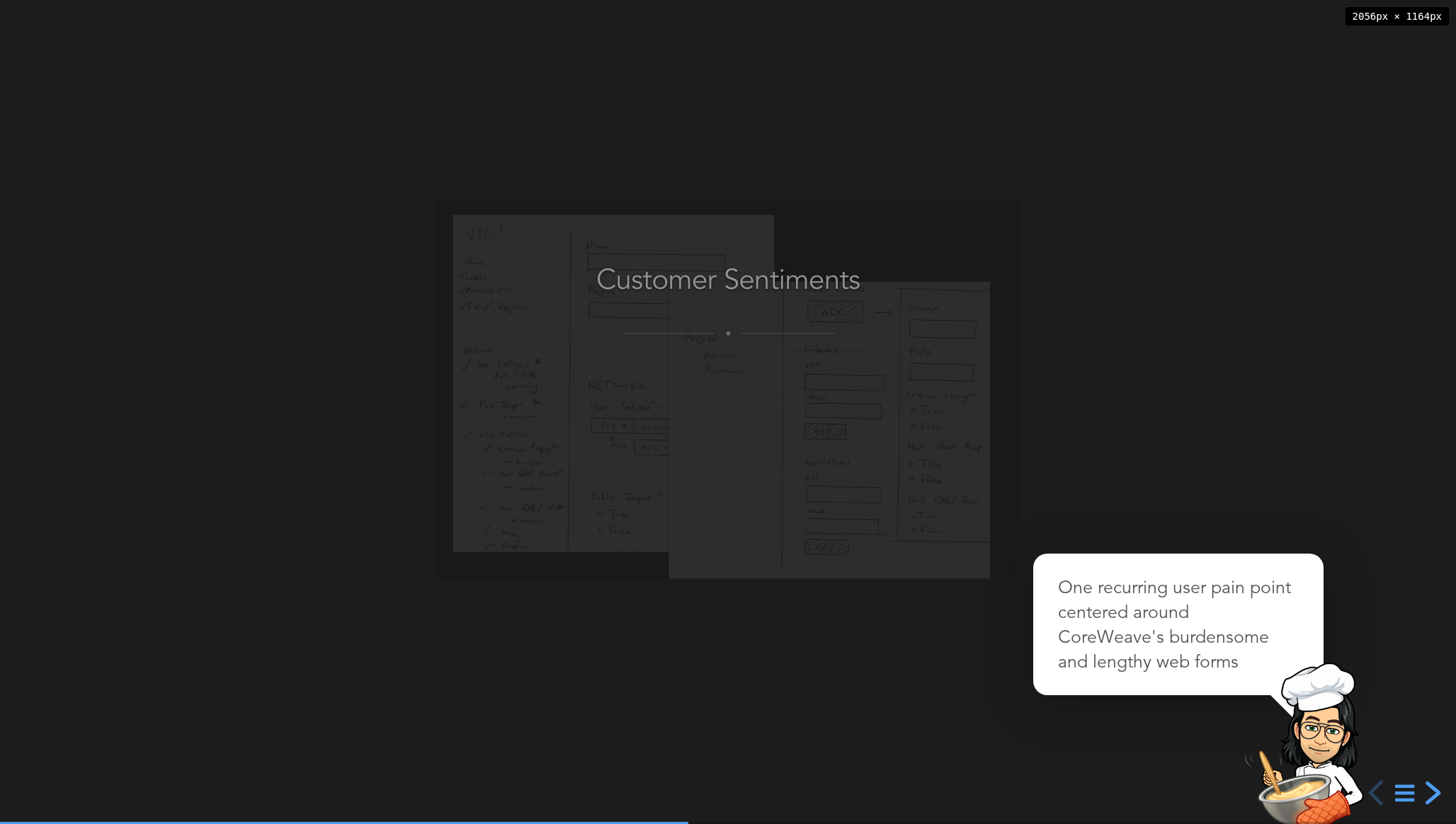
click at [1436, 797] on div "next slide" at bounding box center [1431, 792] width 25 height 25
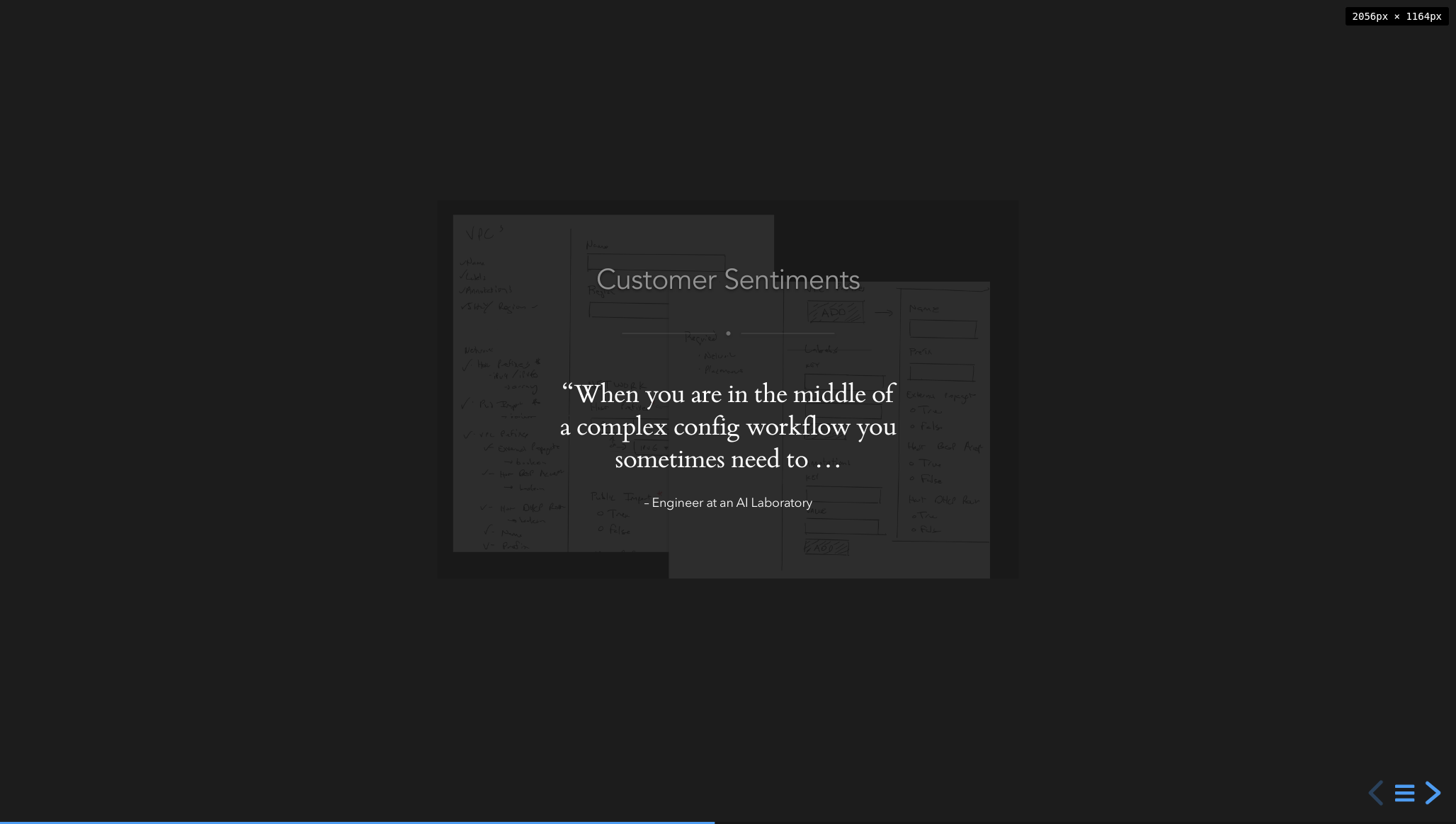
click at [1436, 797] on div "next slide" at bounding box center [1431, 792] width 25 height 25
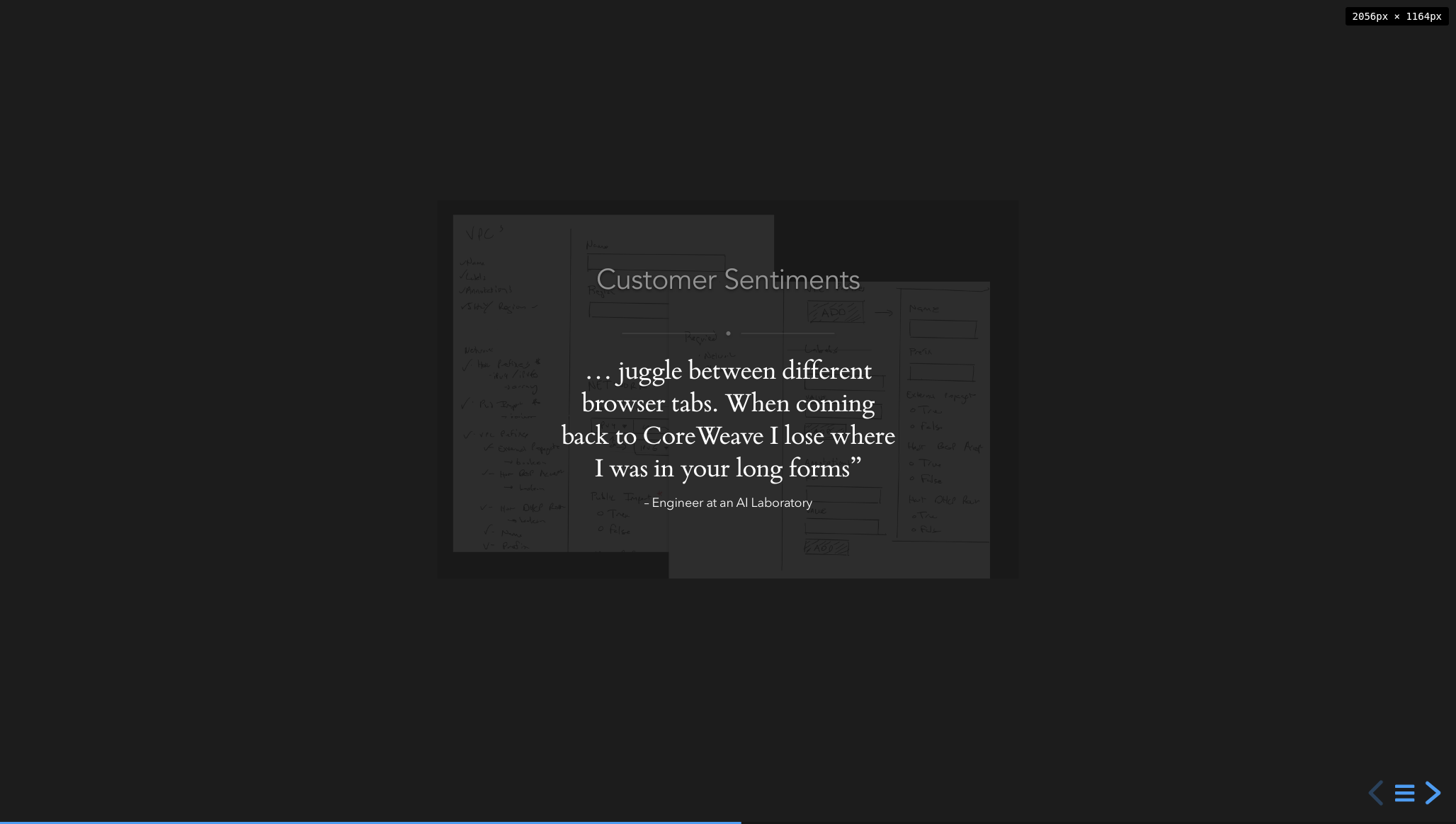
click at [1436, 797] on div "next slide" at bounding box center [1431, 792] width 25 height 25
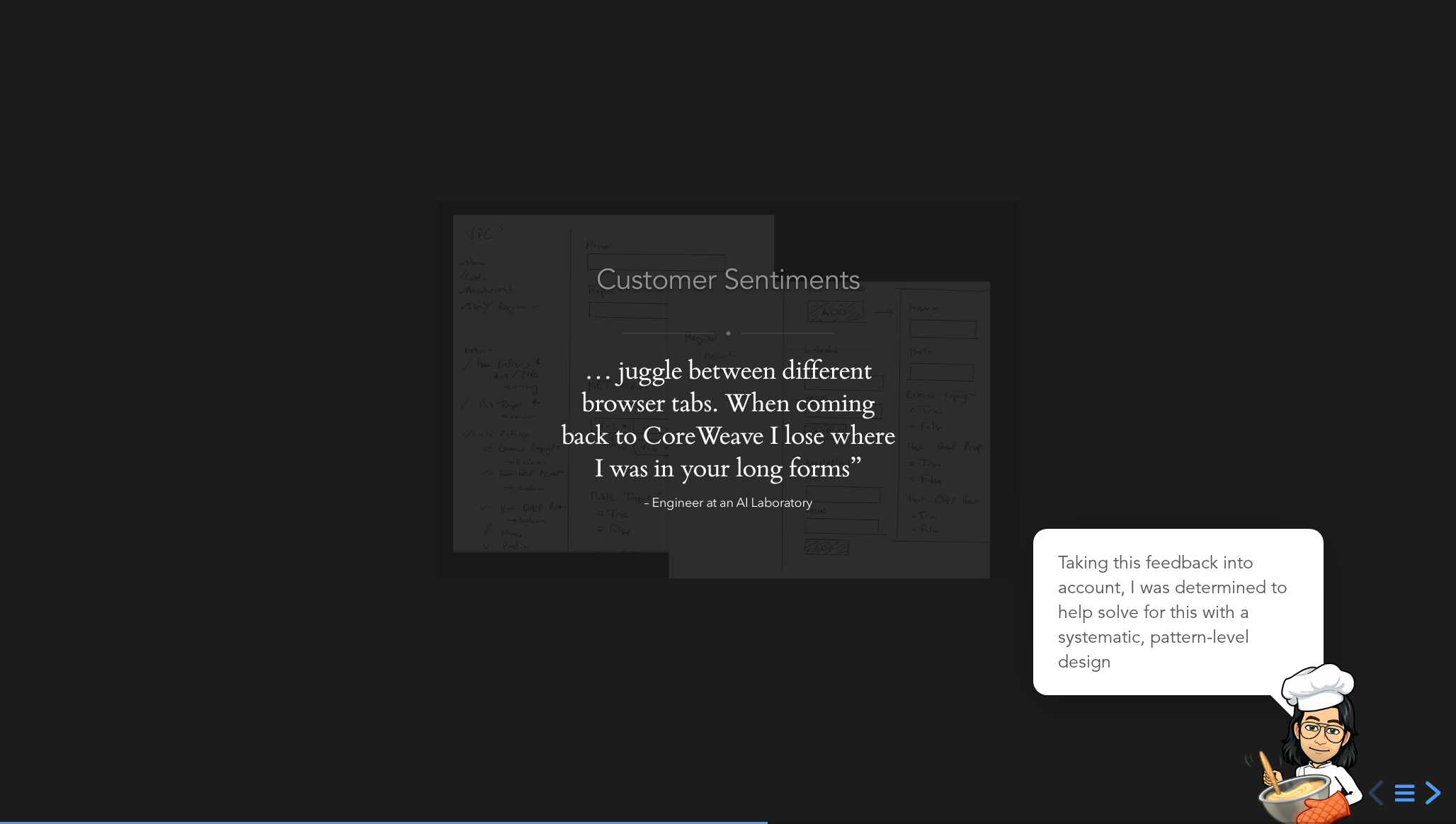
click at [1430, 786] on div "next slide" at bounding box center [1431, 792] width 25 height 25
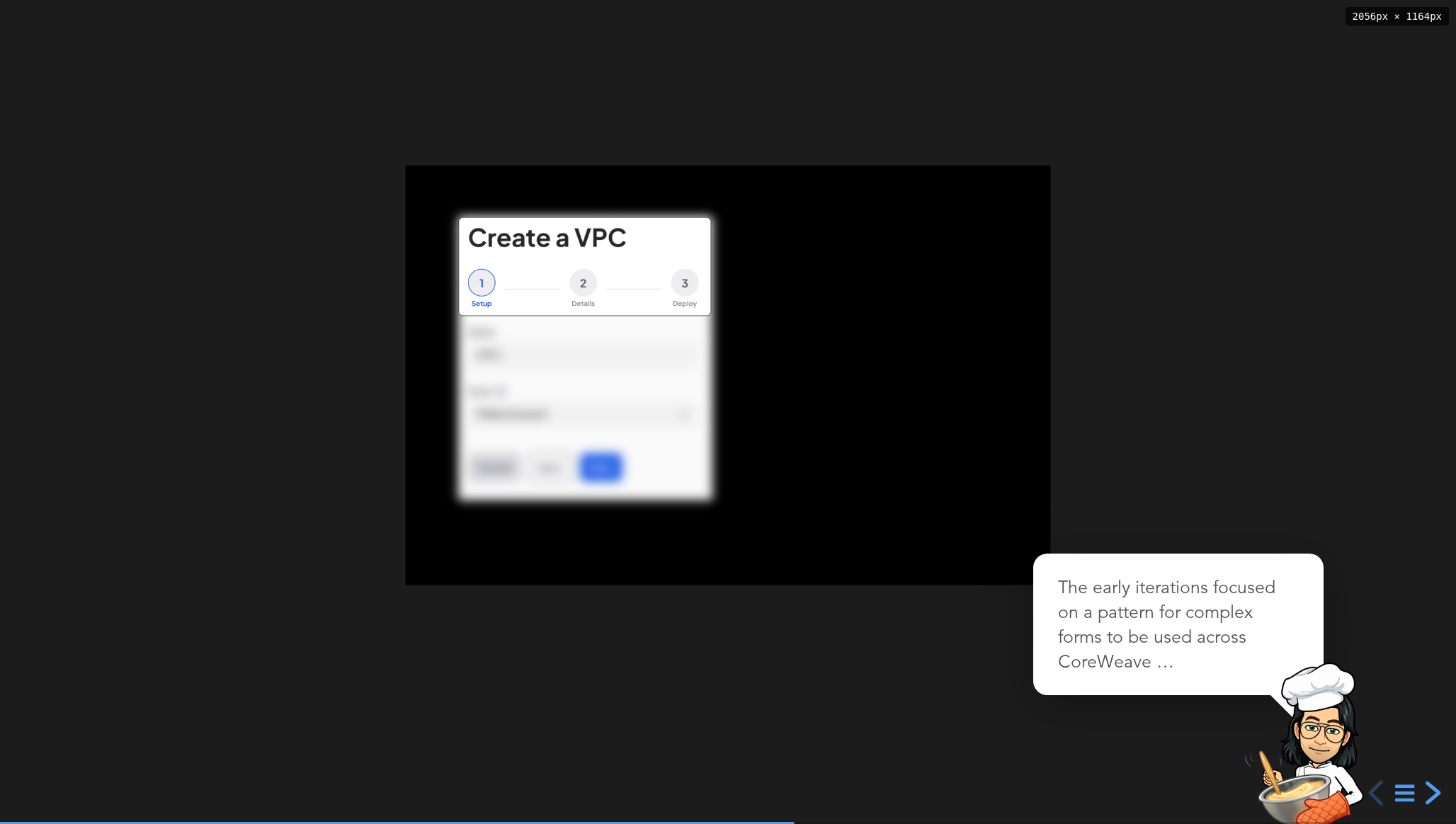
click at [1431, 785] on div "next slide" at bounding box center [1431, 792] width 25 height 25
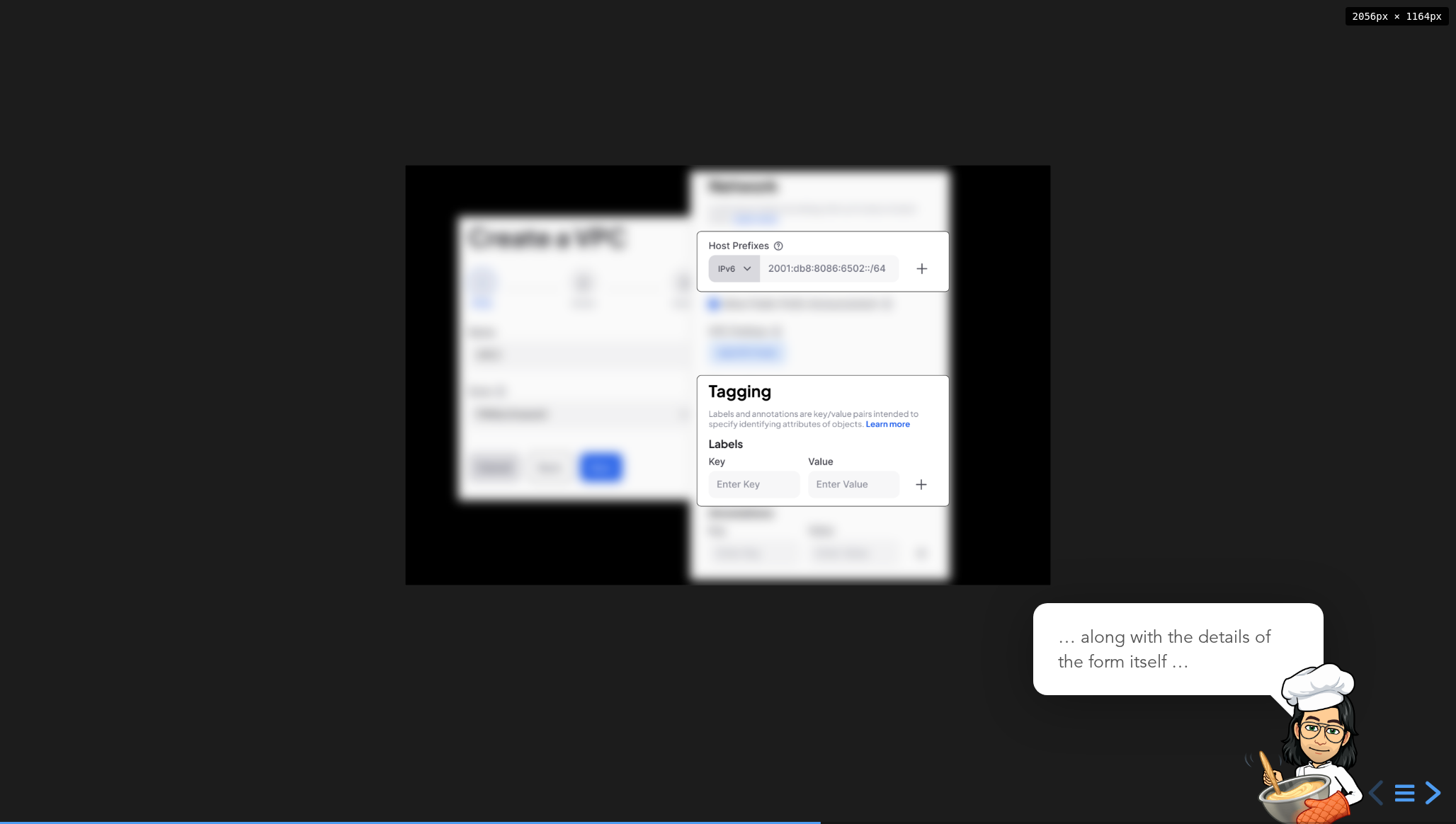
click at [1434, 785] on div "next slide" at bounding box center [1431, 792] width 25 height 25
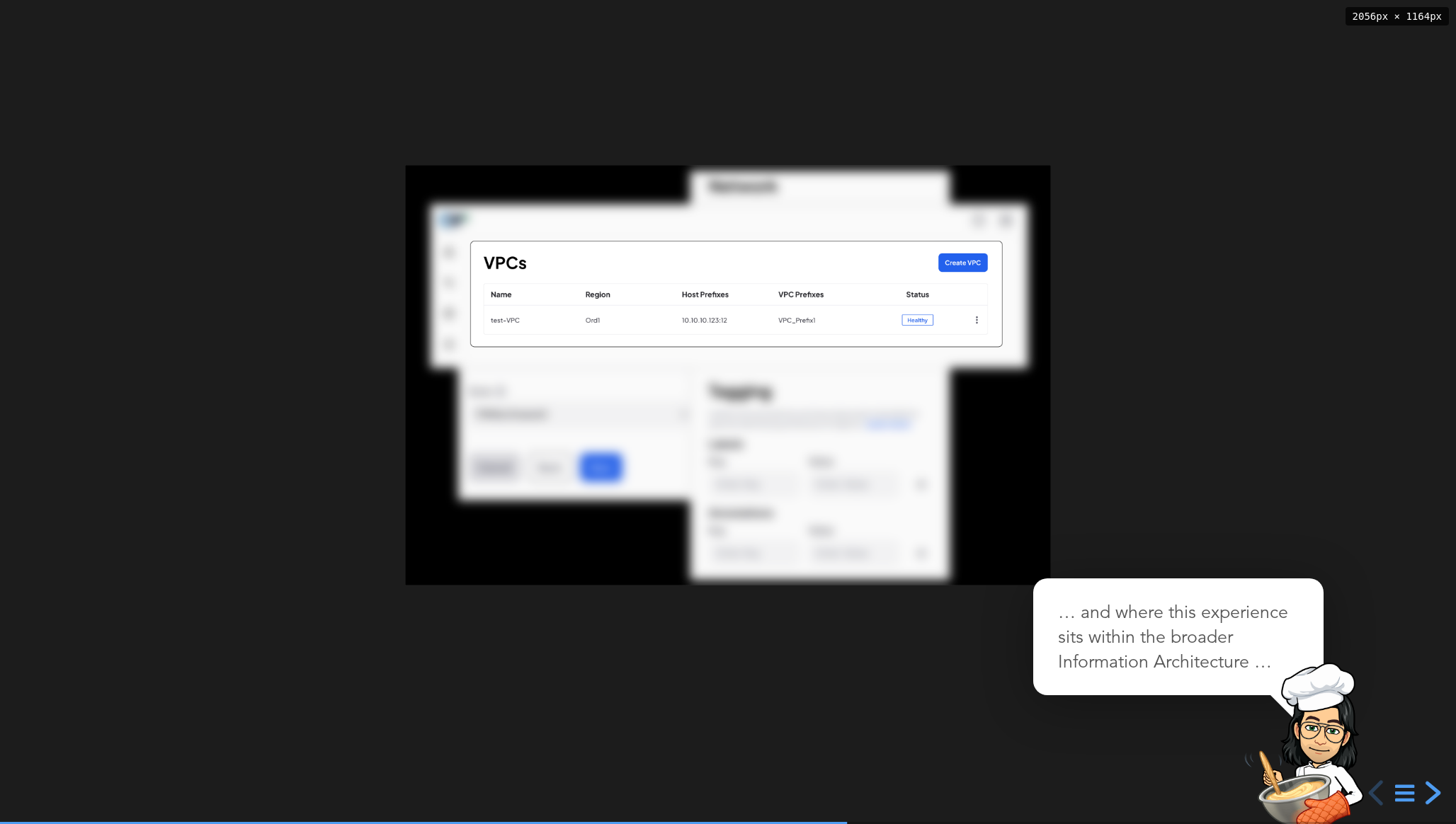
click at [1434, 785] on div "next slide" at bounding box center [1431, 792] width 25 height 25
